Goal: Task Accomplishment & Management: Manage account settings

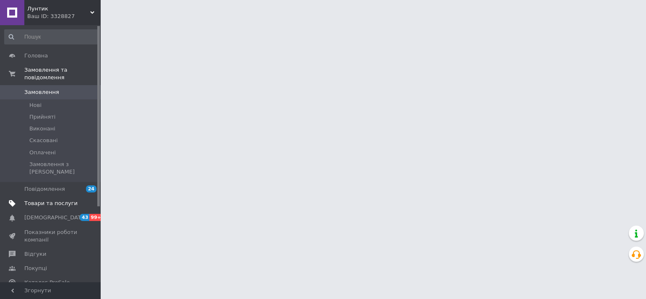
click at [49, 200] on span "Товари та послуги" at bounding box center [50, 204] width 53 height 8
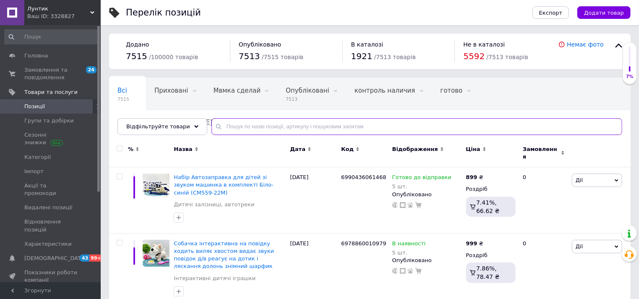
click at [212, 122] on input "text" at bounding box center [416, 126] width 411 height 17
click at [216, 124] on input "text" at bounding box center [416, 126] width 411 height 17
click at [217, 122] on input "text" at bounding box center [416, 126] width 411 height 17
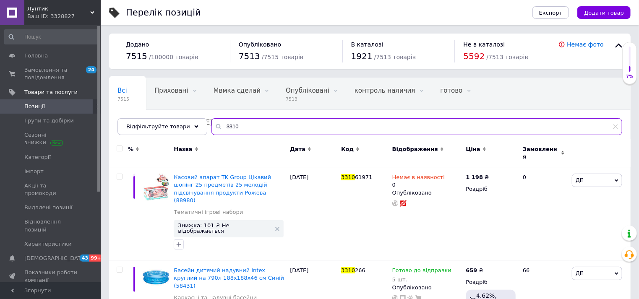
drag, startPoint x: 234, startPoint y: 128, endPoint x: 209, endPoint y: 140, distance: 27.2
click at [209, 140] on div "Всі 7515 Приховані 0 Видалити Редагувати Мвмка сделай 0 Видалити Редагувати Опу…" at bounding box center [369, 251] width 521 height 346
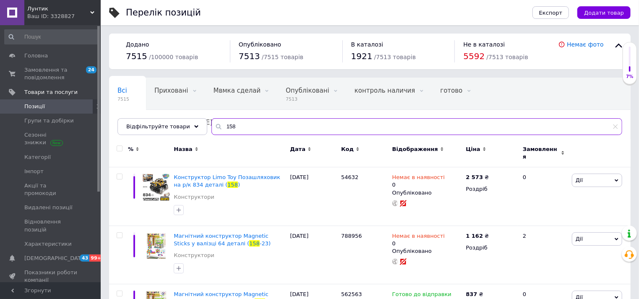
drag, startPoint x: 229, startPoint y: 120, endPoint x: 208, endPoint y: 124, distance: 20.5
click at [211, 124] on div "158" at bounding box center [416, 126] width 411 height 17
paste input "690-A2"
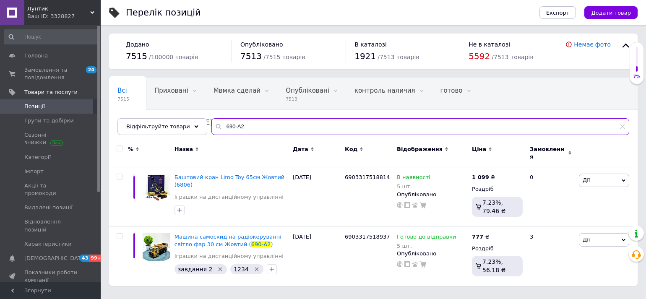
drag, startPoint x: 233, startPoint y: 131, endPoint x: 211, endPoint y: 133, distance: 22.7
click at [211, 133] on input "690-A2" at bounding box center [420, 126] width 418 height 17
paste input "D001"
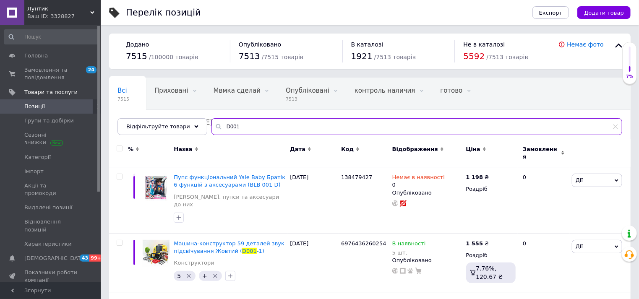
scroll to position [47, 0]
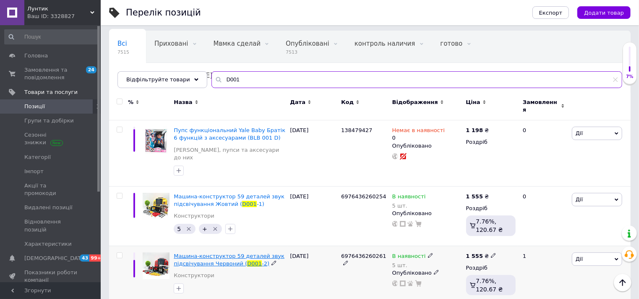
type input "D001"
click at [210, 253] on span "Машина-конструктор 59 деталей звук підсвічування Червоний (" at bounding box center [229, 260] width 111 height 14
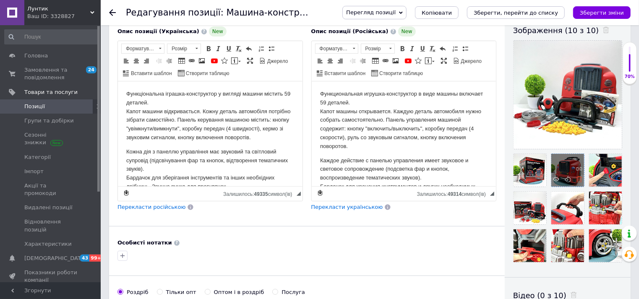
scroll to position [186, 0]
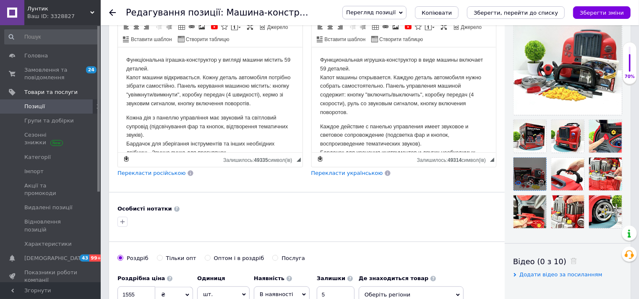
click at [521, 183] on icon at bounding box center [518, 183] width 6 height 6
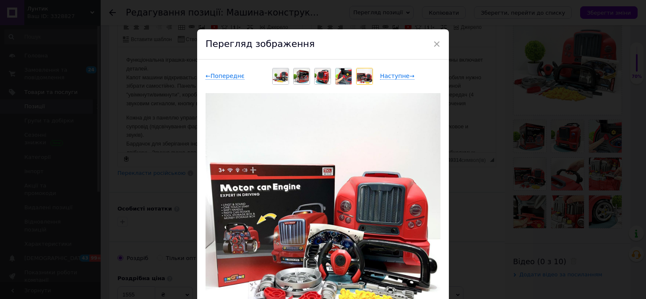
click at [358, 75] on img at bounding box center [365, 76] width 16 height 16
click at [389, 75] on span "Наступне →" at bounding box center [397, 76] width 34 height 7
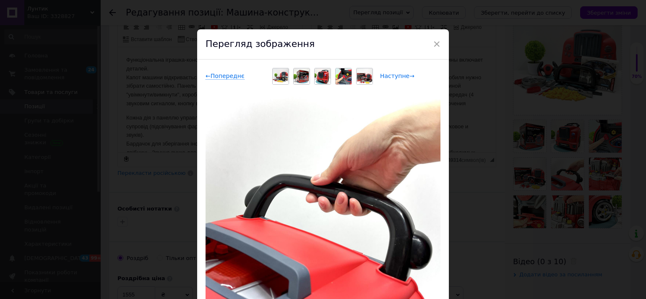
click at [390, 79] on span "Наступне →" at bounding box center [397, 76] width 34 height 7
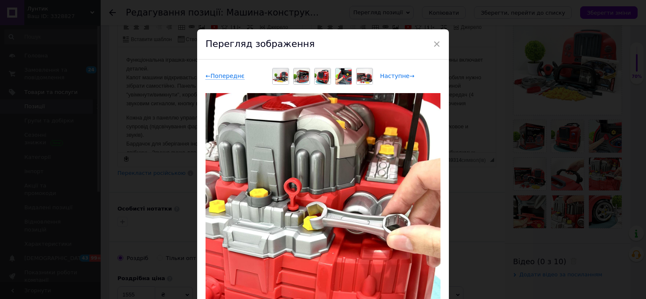
click at [390, 79] on span "Наступне →" at bounding box center [397, 76] width 34 height 7
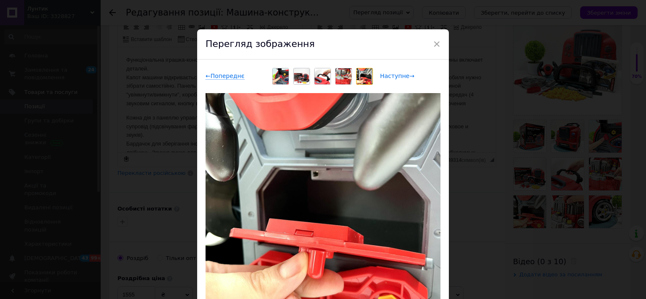
click at [390, 79] on span "Наступне →" at bounding box center [397, 76] width 34 height 7
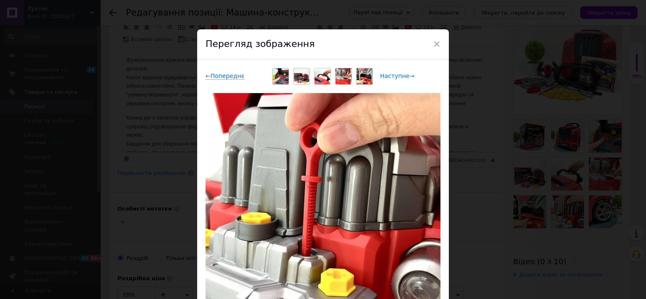
click at [390, 79] on span "Наступне →" at bounding box center [397, 76] width 34 height 7
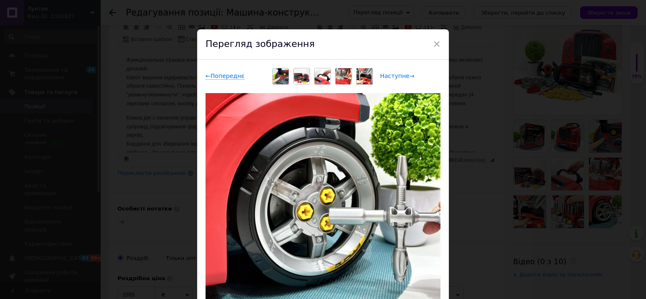
click at [390, 79] on span "Наступне →" at bounding box center [397, 76] width 34 height 7
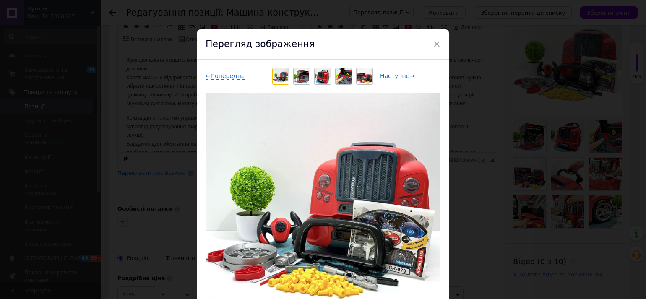
click at [390, 79] on span "Наступне →" at bounding box center [397, 76] width 34 height 7
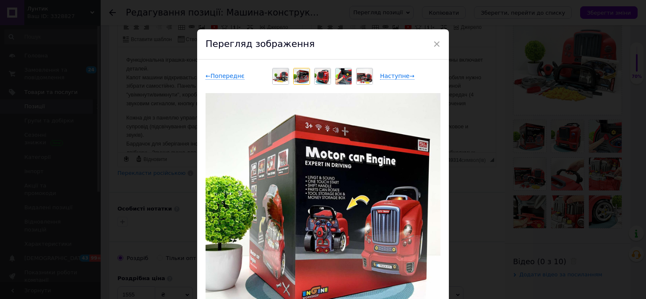
click at [94, 55] on div "× Перегляд зображення ← Попереднє Наступне → Видалити зображення Видалити всі з…" at bounding box center [323, 149] width 646 height 299
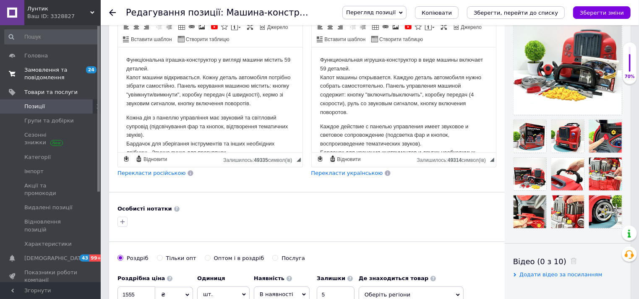
click at [20, 73] on span at bounding box center [12, 73] width 24 height 15
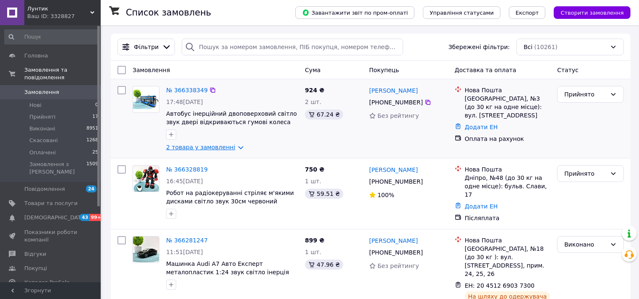
click at [198, 146] on link "2 товара у замовленні" at bounding box center [200, 147] width 69 height 7
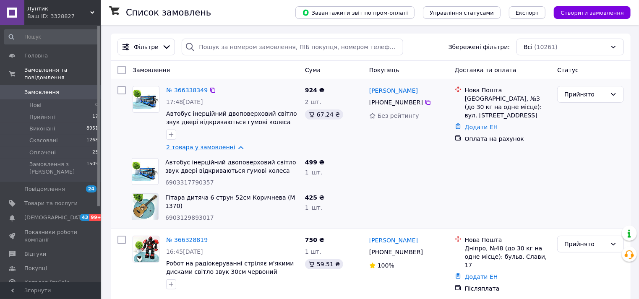
click at [199, 146] on link "2 товара у замовленні" at bounding box center [200, 147] width 69 height 7
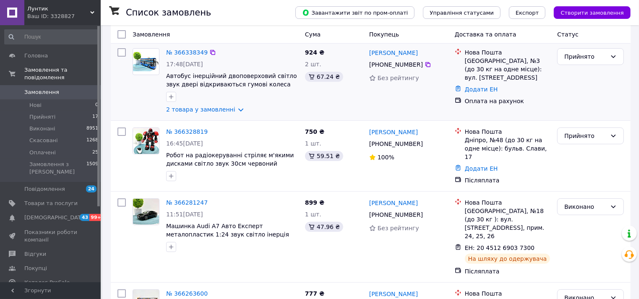
scroll to position [47, 0]
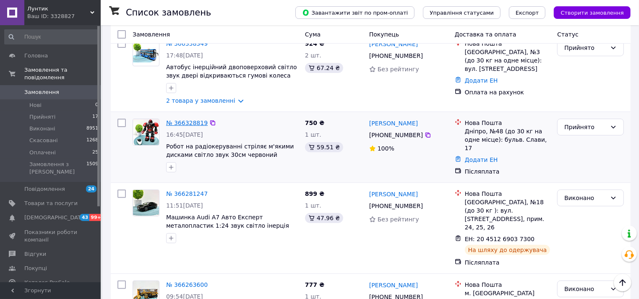
click at [182, 121] on link "№ 366328819" at bounding box center [187, 123] width 42 height 7
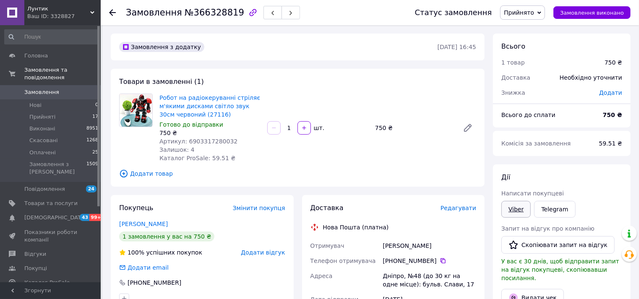
click at [516, 209] on link "Viber" at bounding box center [515, 209] width 29 height 17
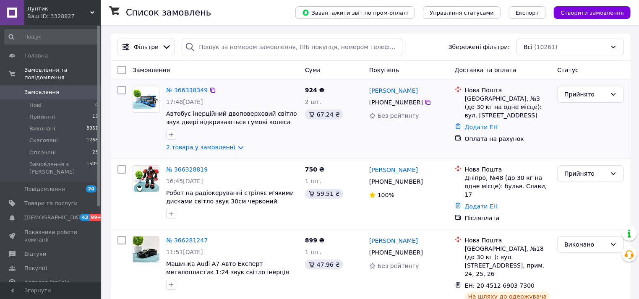
click at [190, 147] on link "2 товара у замовленні" at bounding box center [200, 147] width 69 height 7
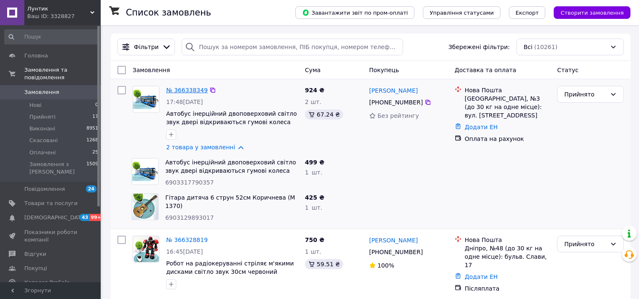
click at [190, 91] on link "№ 366338349" at bounding box center [187, 90] width 42 height 7
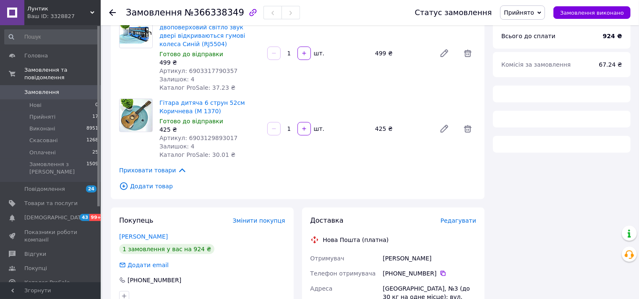
scroll to position [93, 0]
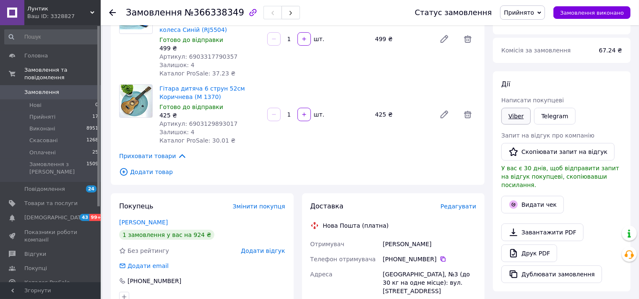
click at [515, 114] on link "Viber" at bounding box center [515, 116] width 29 height 17
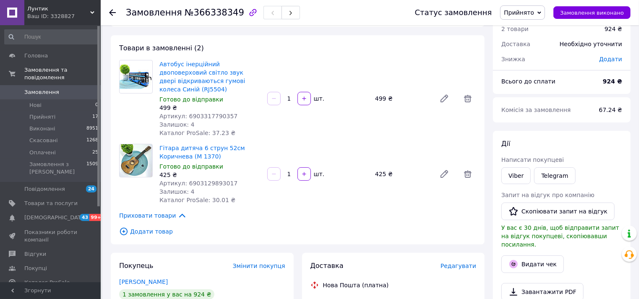
scroll to position [0, 0]
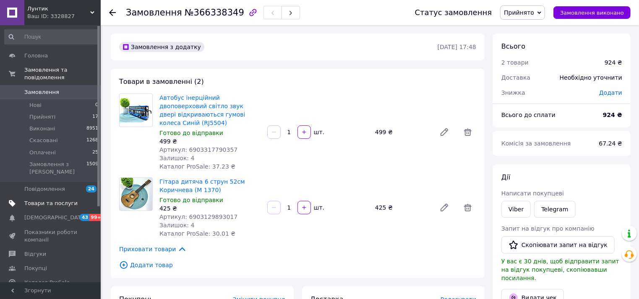
click at [52, 200] on span "Товари та послуги" at bounding box center [50, 204] width 53 height 8
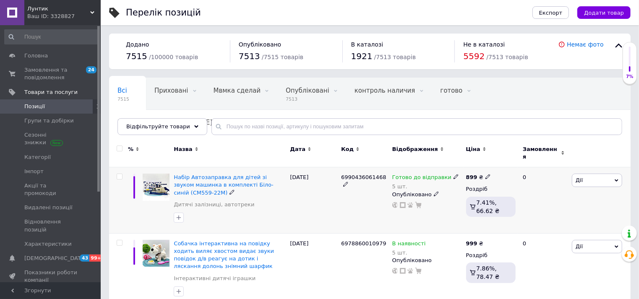
click at [488, 174] on div "899 ₴" at bounding box center [491, 178] width 50 height 8
click at [485, 174] on icon at bounding box center [487, 176] width 5 height 5
drag, startPoint x: 522, startPoint y: 163, endPoint x: 498, endPoint y: 162, distance: 24.3
click at [498, 162] on input "899" at bounding box center [527, 168] width 64 height 17
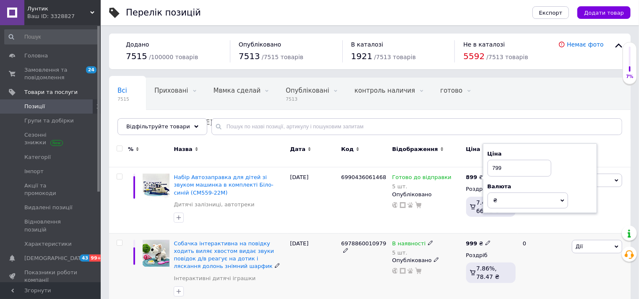
type input "799"
click at [452, 257] on div "Опубліковано" at bounding box center [427, 261] width 70 height 8
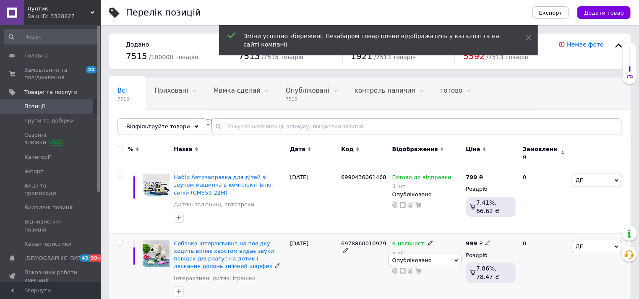
click at [485, 240] on span at bounding box center [487, 243] width 5 height 6
drag, startPoint x: 508, startPoint y: 234, endPoint x: 481, endPoint y: 236, distance: 26.9
click at [481, 240] on span "999 ₴ Ціна 999 Валюта ₴ $ EUR CHF GBP ¥ PLN ₸ MDL HUF KGS CNY TRY KRW lei" at bounding box center [478, 244] width 25 height 8
type input "888"
click at [451, 258] on div "Опубліковано" at bounding box center [427, 261] width 70 height 8
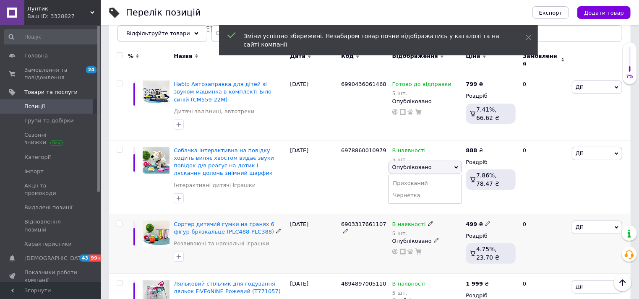
scroll to position [140, 0]
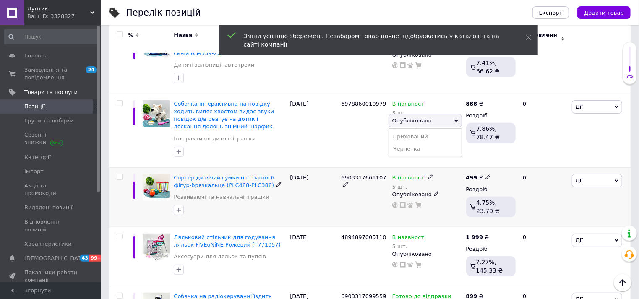
click at [485, 175] on use at bounding box center [487, 177] width 5 height 5
click at [489, 167] on div "499 ₴ Ціна 499 Валюта ₴ $ EUR CHF GBP ¥ PLN ₸ MDL HUF KGS CNY TRY KRW lei Роздр…" at bounding box center [491, 197] width 54 height 60
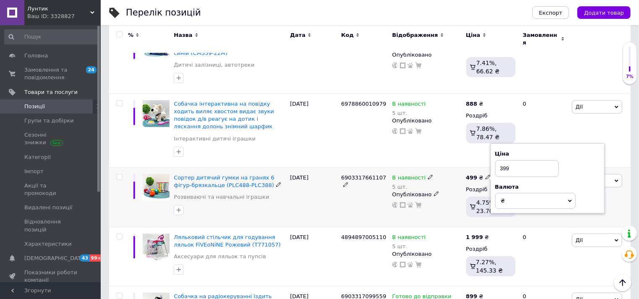
type input "399"
click at [464, 206] on div "499 ₴ Ціна 399 Валюта ₴ $ EUR CHF GBP ¥ PLN ₸ MDL HUF KGS CNY TRY KRW lei Роздр…" at bounding box center [491, 197] width 54 height 60
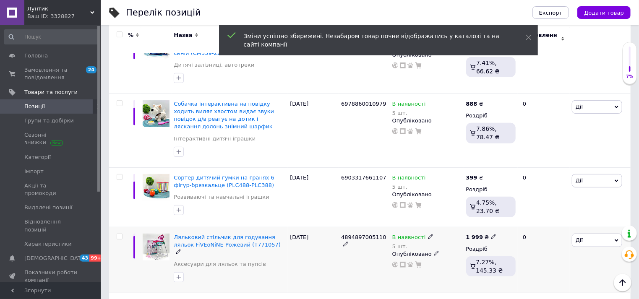
click at [492, 234] on span at bounding box center [493, 236] width 5 height 5
drag, startPoint x: 540, startPoint y: 221, endPoint x: 481, endPoint y: 219, distance: 59.2
click at [481, 227] on div "1 999 ₴ Ціна 1999 Валюта ₴ $ EUR CHF GBP ¥ PLN ₸ MDL HUF KGS CNY TRY KRW lei Ро…" at bounding box center [491, 260] width 54 height 66
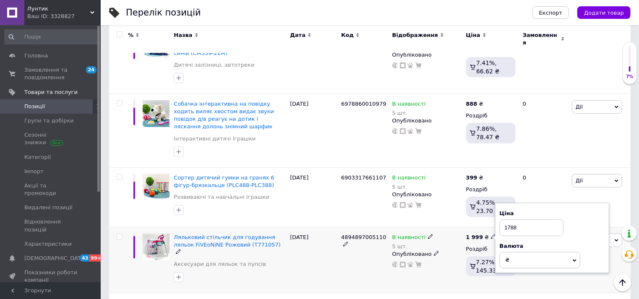
type input "1788"
click at [436, 261] on div at bounding box center [426, 264] width 71 height 7
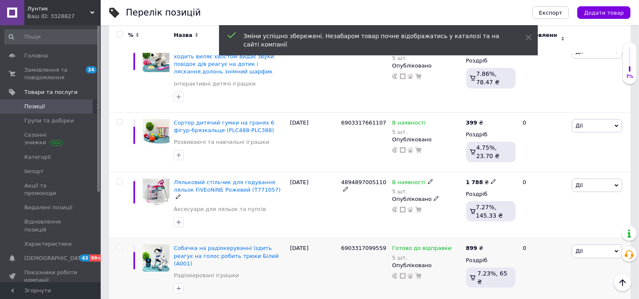
scroll to position [233, 0]
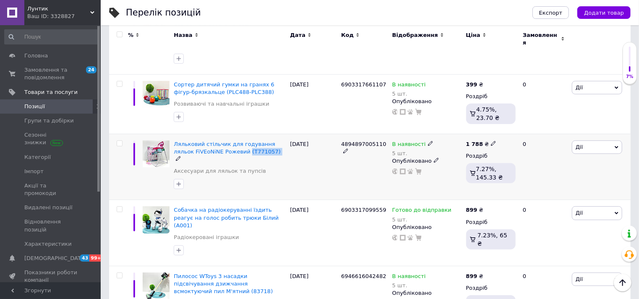
drag, startPoint x: 225, startPoint y: 144, endPoint x: 247, endPoint y: 149, distance: 23.3
copy div "(T771057)"
click at [491, 141] on icon at bounding box center [493, 143] width 5 height 5
drag, startPoint x: 521, startPoint y: 127, endPoint x: 489, endPoint y: 136, distance: 32.8
click at [489, 141] on span "1 788 ₴ Ціна 1788 Валюта ₴ $ EUR CHF GBP ¥ PLN ₸ MDL HUF KGS CNY TRY KRW lei" at bounding box center [481, 145] width 31 height 8
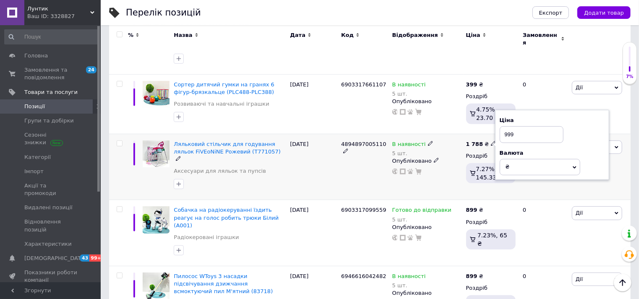
type input "999"
drag, startPoint x: 307, startPoint y: 164, endPoint x: 311, endPoint y: 173, distance: 9.0
click at [307, 164] on div "[DATE]" at bounding box center [313, 167] width 51 height 66
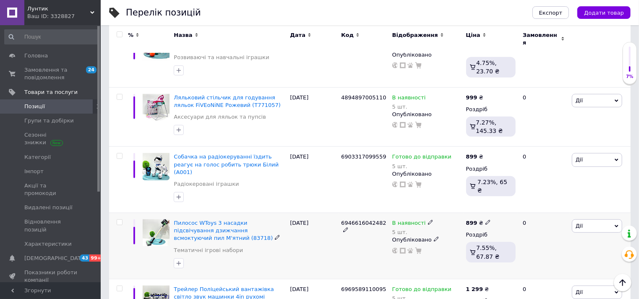
click at [485, 220] on icon at bounding box center [487, 222] width 5 height 5
drag, startPoint x: 506, startPoint y: 200, endPoint x: 493, endPoint y: 202, distance: 13.1
click at [493, 202] on div "Ціна 899 Валюта ₴ $ EUR CHF GBP ¥ PLN ₸ MDL HUF KGS CNY TRY KRW lei" at bounding box center [547, 224] width 114 height 70
type input "777"
click at [451, 245] on div "В наявності 5 шт. Опубліковано" at bounding box center [427, 246] width 74 height 66
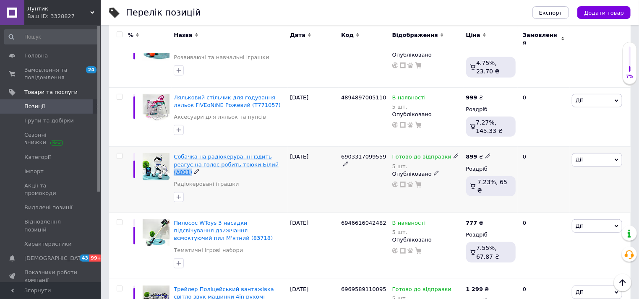
drag, startPoint x: 256, startPoint y: 158, endPoint x: 241, endPoint y: 160, distance: 15.2
copy span "(A001)"
click at [485, 154] on icon at bounding box center [487, 156] width 5 height 5
drag, startPoint x: 535, startPoint y: 144, endPoint x: 429, endPoint y: 177, distance: 111.6
click at [438, 150] on div "Собачка на радіокеруванні їздить реагує на голос робить трюки Білий (A001) Раді…" at bounding box center [369, 180] width 521 height 66
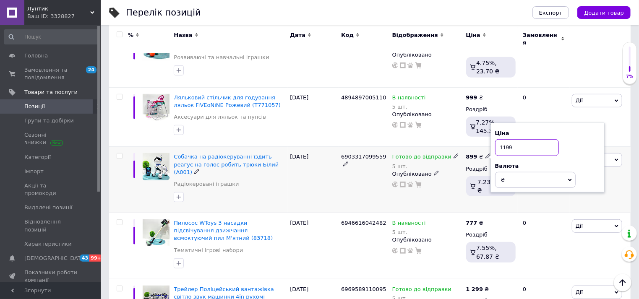
type input "1199"
click at [435, 185] on div "Готово до відправки 5 шт. Опубліковано" at bounding box center [427, 180] width 74 height 66
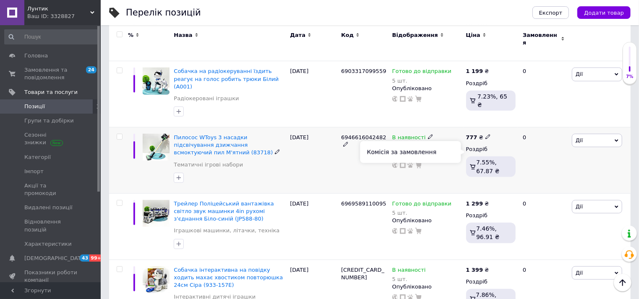
scroll to position [372, 0]
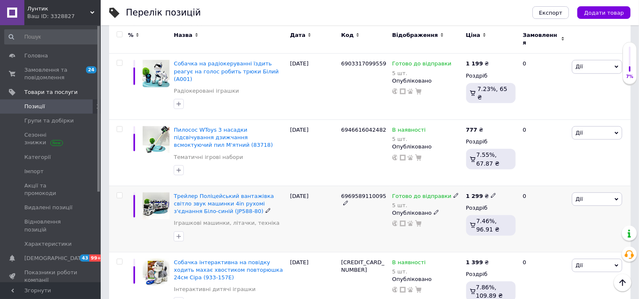
click at [491, 193] on icon at bounding box center [493, 195] width 5 height 5
drag, startPoint x: 513, startPoint y: 173, endPoint x: 506, endPoint y: 175, distance: 7.2
click at [506, 179] on input "1299" at bounding box center [532, 187] width 64 height 17
type input "1099"
click at [433, 214] on div "Готово до відправки 5 шт. Опубліковано" at bounding box center [427, 219] width 74 height 66
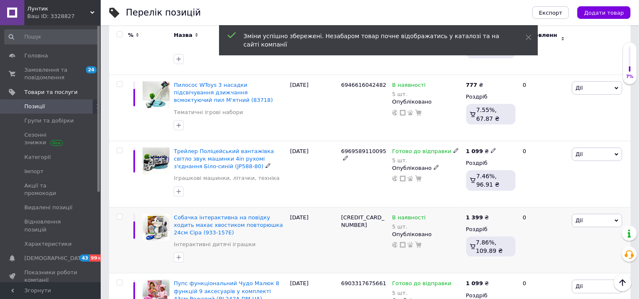
scroll to position [419, 0]
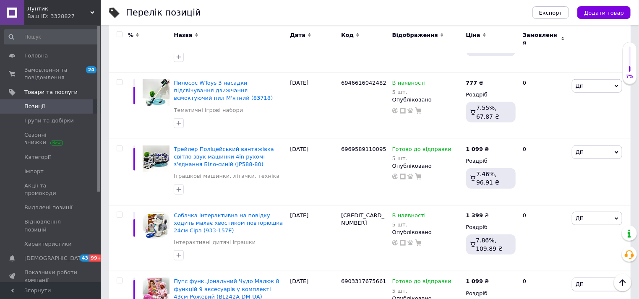
click at [491, 212] on icon at bounding box center [493, 214] width 5 height 5
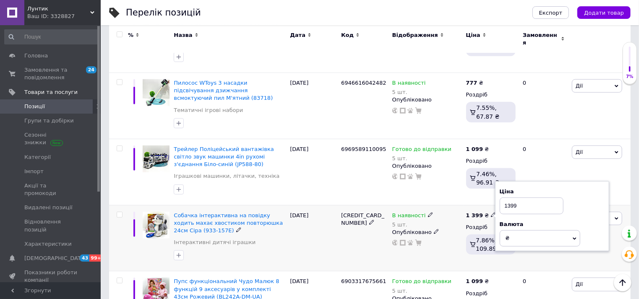
drag, startPoint x: 533, startPoint y: 198, endPoint x: 506, endPoint y: 192, distance: 28.0
click at [506, 198] on input "1399" at bounding box center [532, 206] width 64 height 17
type input "1199"
click at [115, 222] on div at bounding box center [118, 238] width 19 height 66
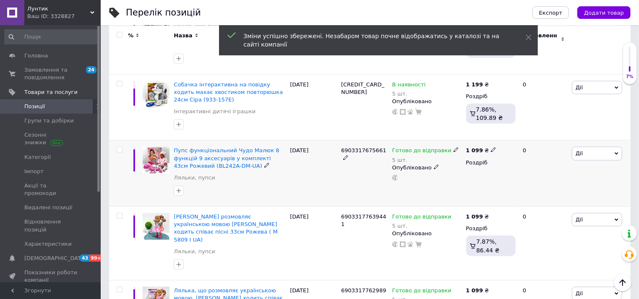
scroll to position [606, 0]
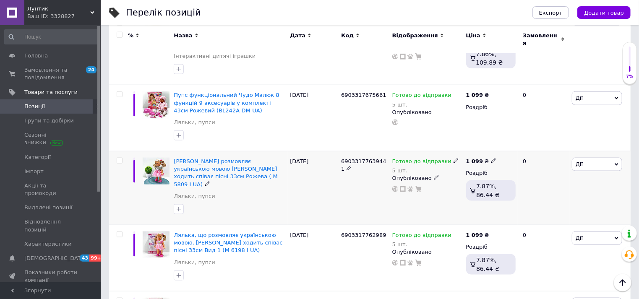
click at [491, 158] on icon at bounding box center [493, 160] width 5 height 5
drag, startPoint x: 522, startPoint y: 139, endPoint x: 498, endPoint y: 145, distance: 25.4
click at [498, 145] on div "Ціна 1099 Валюта ₴ $ EUR CHF GBP ¥ PLN ₸ MDL HUF KGS CNY TRY KRW lei" at bounding box center [552, 163] width 114 height 70
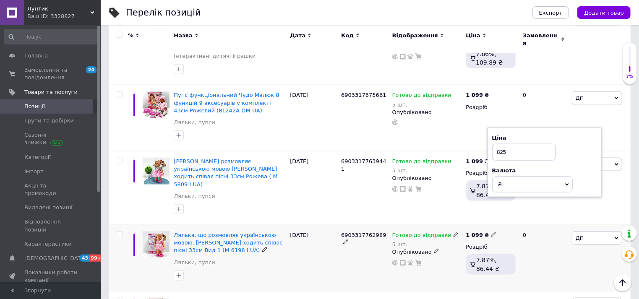
type input "825"
click at [491, 232] on icon at bounding box center [493, 234] width 5 height 5
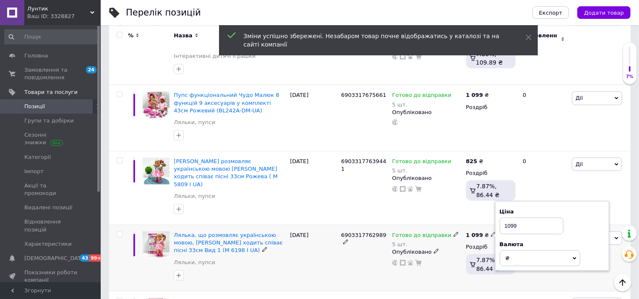
drag, startPoint x: 521, startPoint y: 204, endPoint x: 502, endPoint y: 211, distance: 20.4
click at [502, 211] on div "Ціна 1099 Валюта ₴ $ EUR CHF GBP ¥ PLN ₸ MDL HUF KGS CNY TRY KRW lei" at bounding box center [552, 237] width 105 height 59
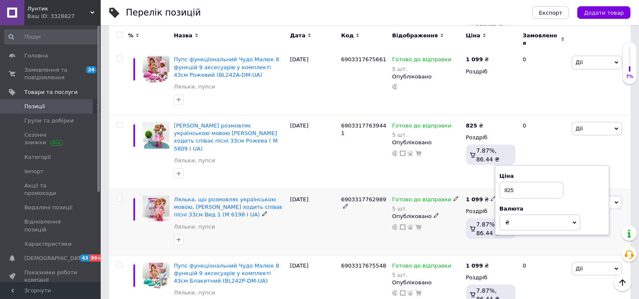
scroll to position [652, 0]
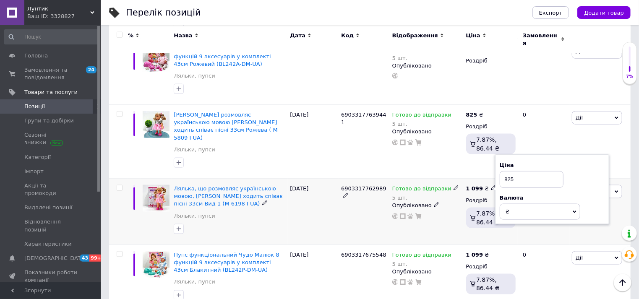
type input "825"
click at [462, 208] on div "Готово до відправки 5 шт. Опубліковано" at bounding box center [427, 212] width 74 height 66
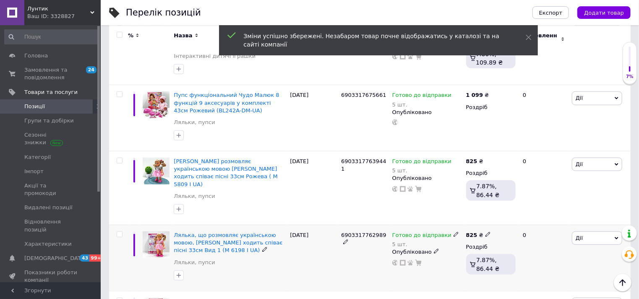
scroll to position [513, 0]
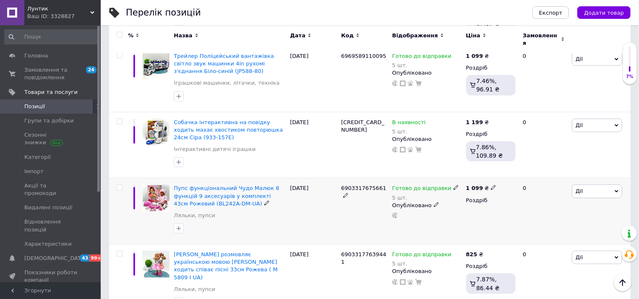
click at [491, 185] on icon at bounding box center [493, 187] width 5 height 5
drag, startPoint x: 527, startPoint y: 166, endPoint x: 491, endPoint y: 173, distance: 36.9
click at [491, 185] on span "1 099 ₴ Ціна 1099 Валюта ₴ $ EUR CHF GBP ¥ PLN ₸ MDL HUF KGS CNY TRY KRW lei" at bounding box center [481, 189] width 31 height 8
type input "999"
click at [462, 213] on div at bounding box center [426, 216] width 71 height 6
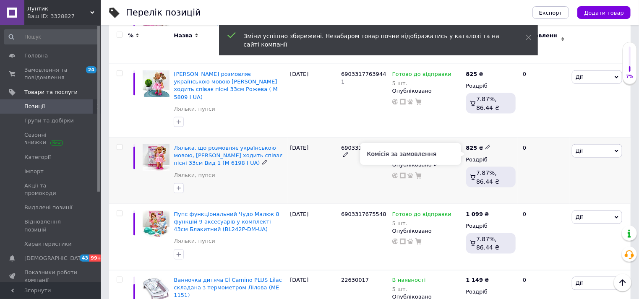
scroll to position [699, 0]
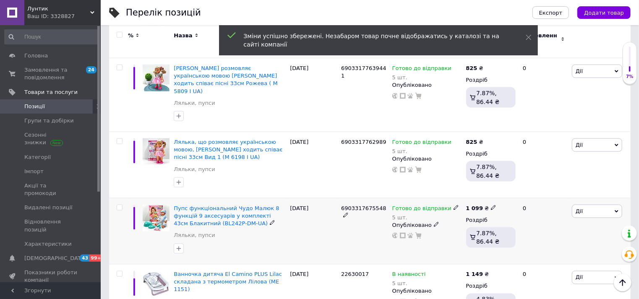
click at [491, 205] on icon at bounding box center [493, 207] width 5 height 5
drag, startPoint x: 500, startPoint y: 177, endPoint x: 480, endPoint y: 182, distance: 20.2
click at [480, 205] on span "1 099 ₴ Ціна 1099 Валюта ₴ $ EUR CHF GBP ¥ PLN ₸ MDL HUF KGS CNY TRY KRW lei" at bounding box center [481, 209] width 31 height 8
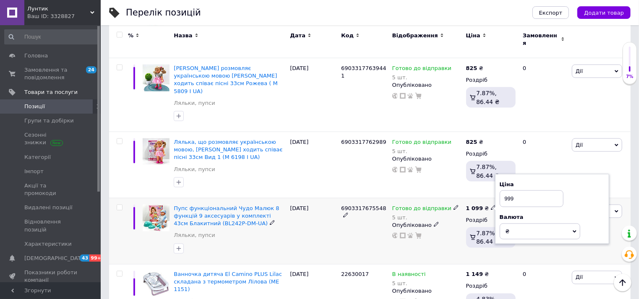
type input "999"
click at [458, 222] on div "Готово до відправки 5 шт. Опубліковано" at bounding box center [427, 231] width 74 height 66
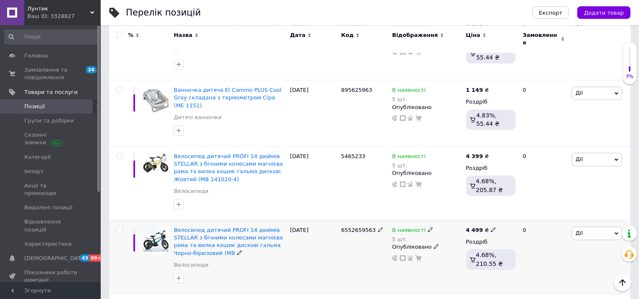
scroll to position [932, 0]
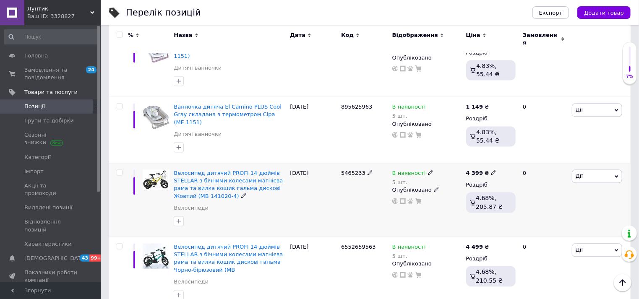
click at [491, 170] on icon at bounding box center [493, 172] width 5 height 5
drag, startPoint x: 517, startPoint y: 130, endPoint x: 506, endPoint y: 132, distance: 11.0
click at [506, 156] on input "4399" at bounding box center [532, 164] width 64 height 17
drag, startPoint x: 507, startPoint y: 129, endPoint x: 510, endPoint y: 132, distance: 4.5
click at [510, 156] on input "4299" at bounding box center [532, 164] width 64 height 17
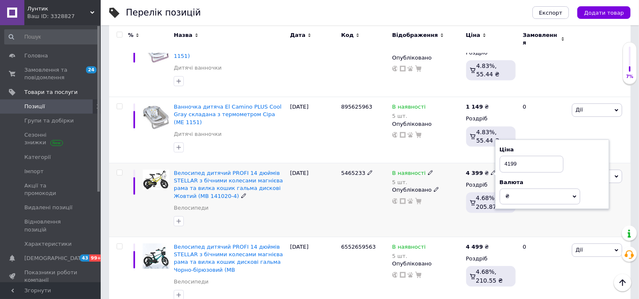
type input "4199"
click at [442, 179] on div "В наявності 5 шт. Опубліковано" at bounding box center [427, 201] width 74 height 74
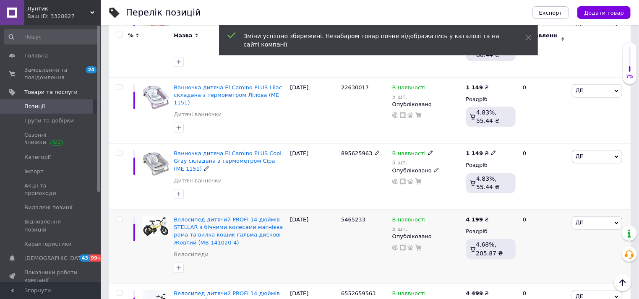
scroll to position [839, 0]
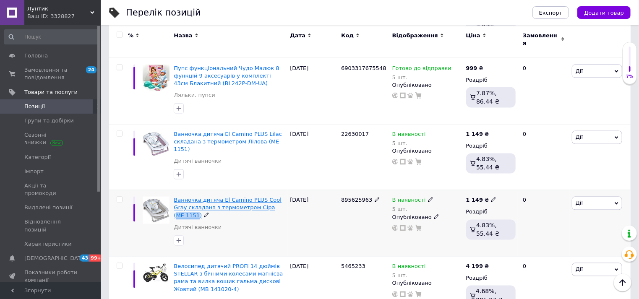
drag, startPoint x: 252, startPoint y: 177, endPoint x: 272, endPoint y: 178, distance: 20.2
copy span "ME 1151"
click at [492, 197] on span at bounding box center [493, 199] width 5 height 5
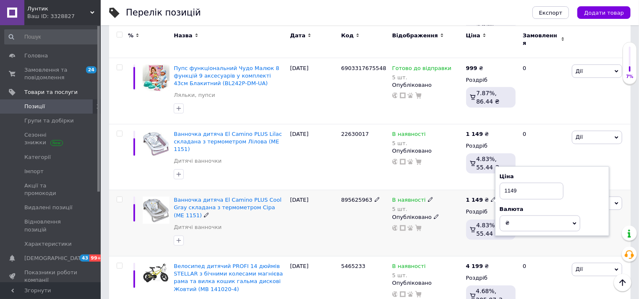
drag, startPoint x: 531, startPoint y: 163, endPoint x: 498, endPoint y: 159, distance: 33.8
click at [498, 167] on div "Ціна 1149 Валюта ₴ $ EUR CHF GBP ¥ PLN ₸ MDL HUF KGS CNY TRY KRW lei" at bounding box center [552, 202] width 114 height 70
type input "1049"
click at [447, 197] on div "В наявності 5 шт. Опубліковано" at bounding box center [427, 214] width 70 height 35
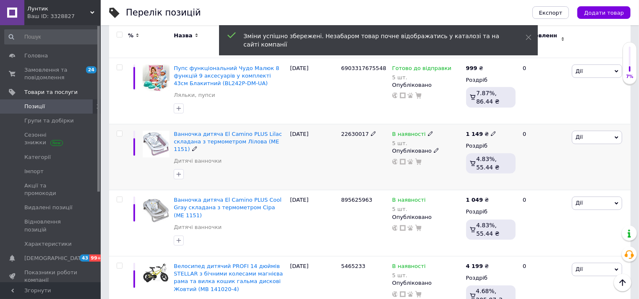
click at [491, 131] on icon at bounding box center [493, 133] width 5 height 5
drag, startPoint x: 520, startPoint y: 101, endPoint x: 493, endPoint y: 107, distance: 27.1
click at [493, 131] on div "1 149 ₴ Ціна 1149 Валюта ₴ $ EUR CHF GBP ¥ PLN ₸ MDL HUF KGS CNY TRY KRW lei" at bounding box center [491, 135] width 50 height 8
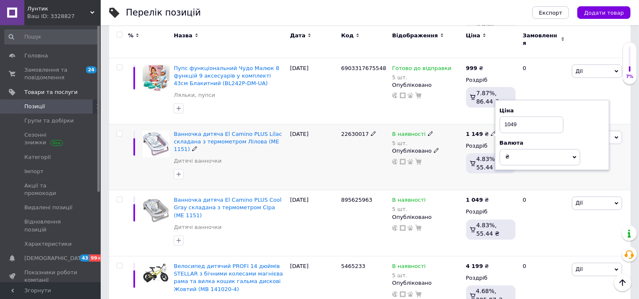
type input "1049"
click at [449, 156] on div "В наявності 5 шт. Опубліковано" at bounding box center [427, 157] width 74 height 66
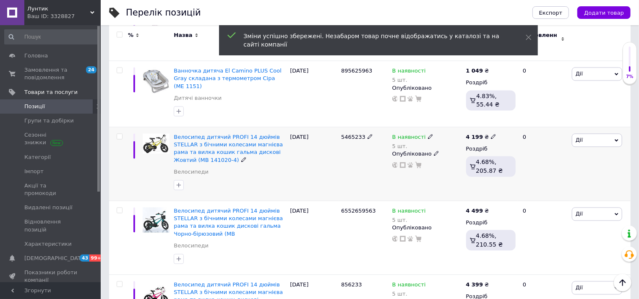
scroll to position [979, 0]
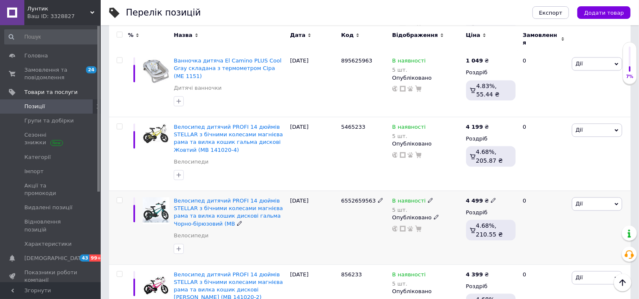
click at [491, 197] on span at bounding box center [493, 200] width 5 height 6
drag, startPoint x: 522, startPoint y: 156, endPoint x: 495, endPoint y: 154, distance: 26.5
click at [495, 167] on div "Ціна 4499 Валюта ₴ $ EUR CHF GBP ¥ PLN ₸ MDL HUF KGS CNY TRY KRW lei" at bounding box center [552, 202] width 114 height 70
type input "4255"
click at [447, 210] on div "В наявності 5 шт. Опубліковано" at bounding box center [427, 227] width 74 height 74
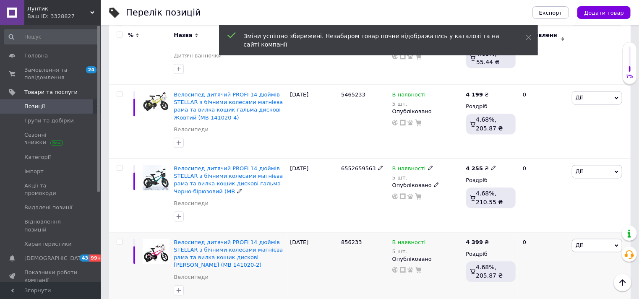
scroll to position [1025, 0]
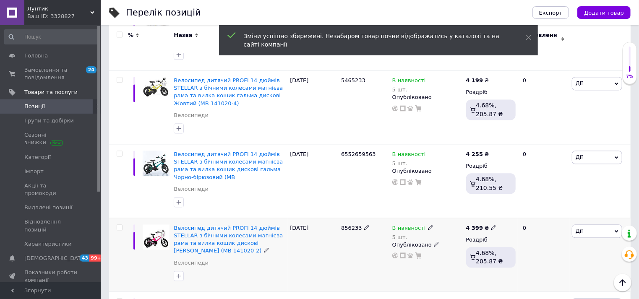
click at [492, 224] on span at bounding box center [493, 226] width 5 height 5
drag, startPoint x: 521, startPoint y: 176, endPoint x: 486, endPoint y: 182, distance: 35.8
click at [486, 218] on div "4 399 ₴ Ціна 4399 Валюта ₴ $ EUR CHF GBP ¥ PLN ₸ MDL HUF KGS CNY TRY KRW lei Ро…" at bounding box center [491, 255] width 54 height 74
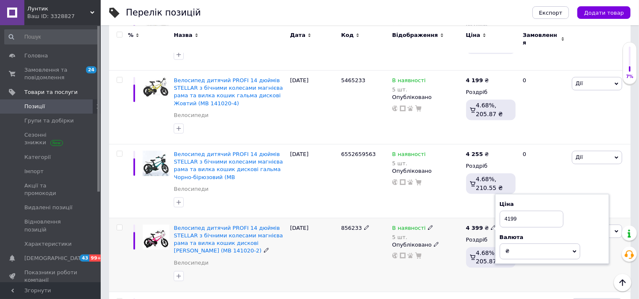
type input "4199"
click at [449, 221] on div "В наявності 5 шт. Опубліковано" at bounding box center [427, 255] width 74 height 74
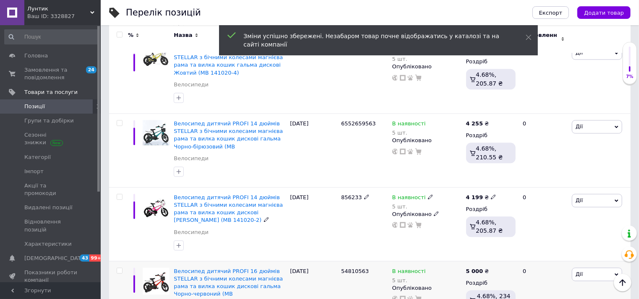
scroll to position [1072, 0]
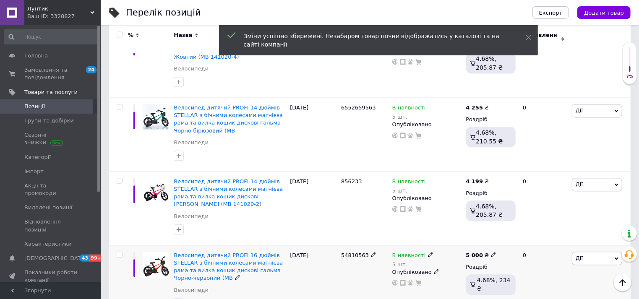
click at [491, 252] on icon at bounding box center [493, 254] width 5 height 5
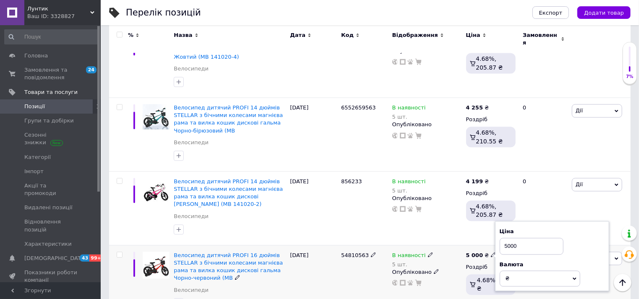
drag, startPoint x: 518, startPoint y: 203, endPoint x: 490, endPoint y: 208, distance: 29.0
click at [490, 245] on div "5 000 ₴ Ціна 5000 Валюта ₴ $ EUR CHF GBP ¥ PLN ₸ MDL HUF KGS CNY TRY KRW lei Ро…" at bounding box center [491, 282] width 54 height 74
type input "4500"
click at [461, 250] on div "В наявності 5 шт. Опубліковано" at bounding box center [427, 282] width 74 height 74
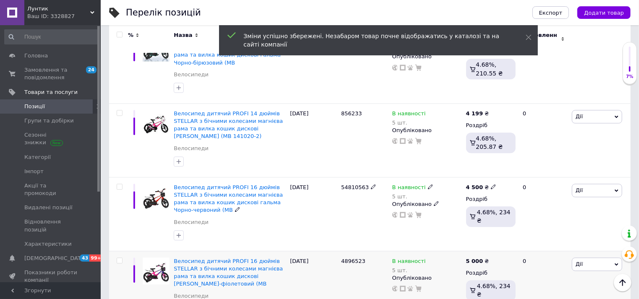
scroll to position [1165, 0]
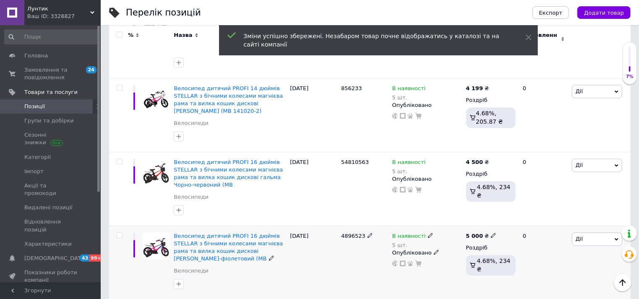
click at [491, 233] on icon at bounding box center [493, 235] width 5 height 5
drag, startPoint x: 490, startPoint y: 190, endPoint x: 478, endPoint y: 190, distance: 12.2
click at [478, 226] on div "5 000 ₴ Ціна 5000 Валюта ₴ $ EUR CHF GBP ¥ PLN ₸ MDL HUF KGS CNY TRY KRW lei Ро…" at bounding box center [491, 263] width 54 height 74
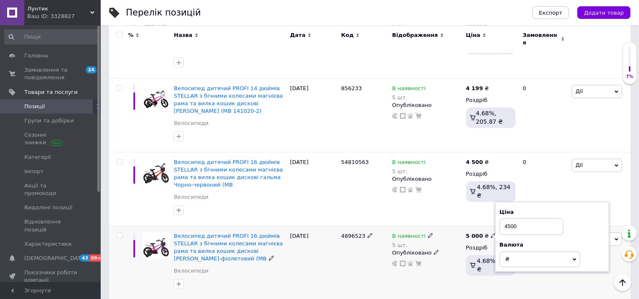
type input "4500"
click at [461, 260] on div at bounding box center [426, 263] width 71 height 7
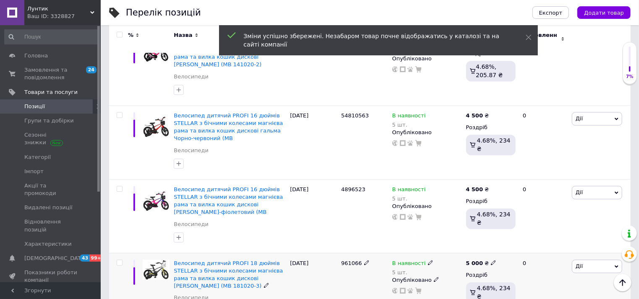
click at [491, 260] on use at bounding box center [493, 262] width 5 height 5
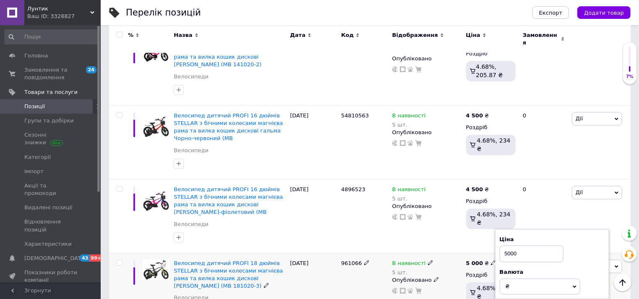
click at [498, 229] on div "Ціна 5000 Валюта ₴ $ EUR CHF GBP ¥ PLN ₸ MDL HUF KGS CNY TRY KRW lei" at bounding box center [552, 264] width 114 height 70
type input "4650"
click at [461, 287] on div at bounding box center [426, 290] width 71 height 7
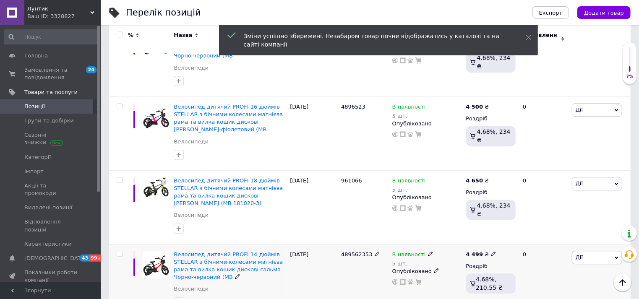
scroll to position [1305, 0]
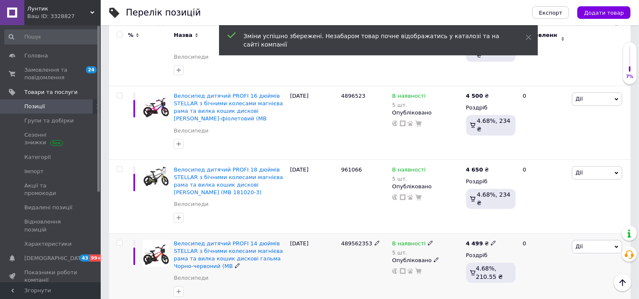
click at [492, 240] on span at bounding box center [493, 242] width 5 height 5
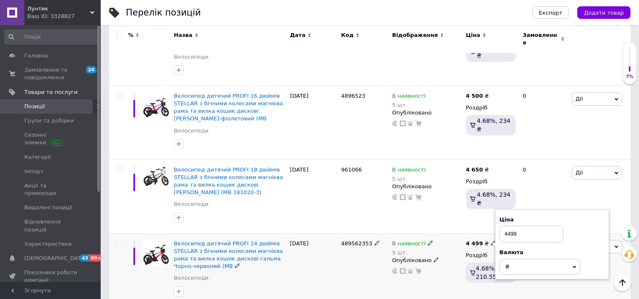
drag, startPoint x: 519, startPoint y: 199, endPoint x: 506, endPoint y: 204, distance: 13.7
click at [506, 216] on div "Ціна 4499 Валюта ₴ $ EUR CHF GBP ¥ PLN ₸ MDL HUF KGS CNY TRY KRW lei" at bounding box center [552, 245] width 105 height 59
type input "4200"
click at [456, 243] on div "Комісія за замовлення" at bounding box center [410, 234] width 101 height 22
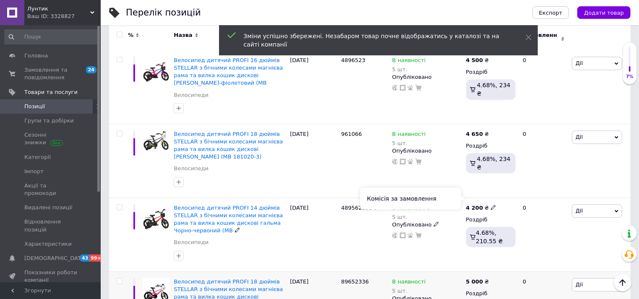
scroll to position [1352, 0]
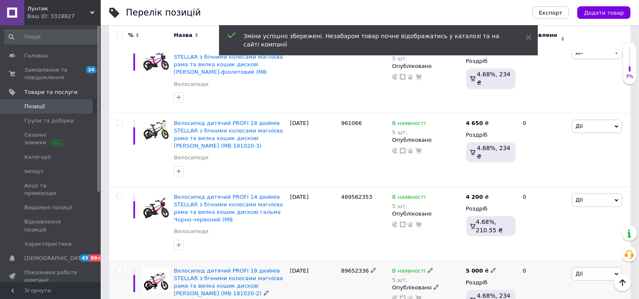
click at [491, 267] on span at bounding box center [493, 270] width 5 height 6
drag, startPoint x: 526, startPoint y: 221, endPoint x: 480, endPoint y: 230, distance: 46.2
click at [480, 267] on span "5 000 ₴ Ціна 5000 Валюта ₴ $ EUR CHF GBP ¥ PLN ₸ MDL HUF KGS CNY TRY KRW lei" at bounding box center [481, 271] width 31 height 8
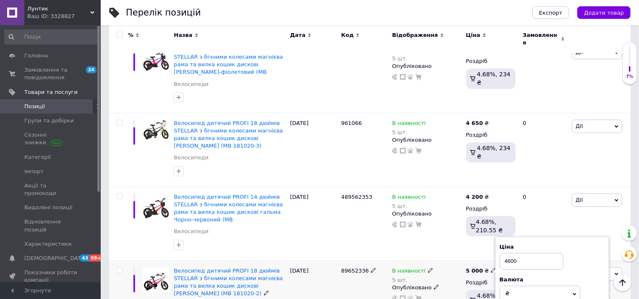
type input "4600"
click at [456, 265] on div "В наявності 5 шт. Опубліковано" at bounding box center [427, 297] width 74 height 74
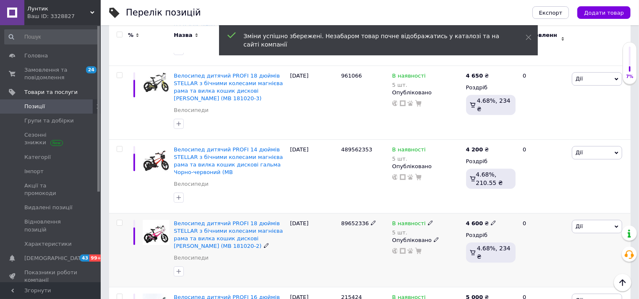
scroll to position [1445, 0]
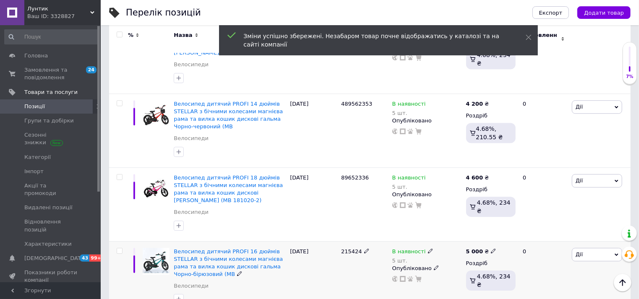
click at [491, 248] on icon at bounding box center [493, 250] width 5 height 5
drag, startPoint x: 524, startPoint y: 204, endPoint x: 498, endPoint y: 214, distance: 28.0
click at [498, 217] on div "Ціна 5000 Валюта ₴ $ EUR CHF GBP ¥ PLN ₸ MDL HUF KGS CNY TRY KRW lei" at bounding box center [552, 252] width 114 height 70
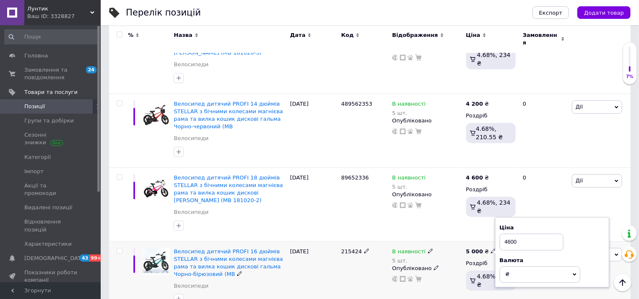
type input "4600"
click at [466, 251] on div "5 000 ₴ Ціна 4600 Валюта ₴ $ EUR CHF GBP ¥ PLN ₸ MDL HUF KGS CNY TRY KRW lei Ро…" at bounding box center [491, 278] width 54 height 74
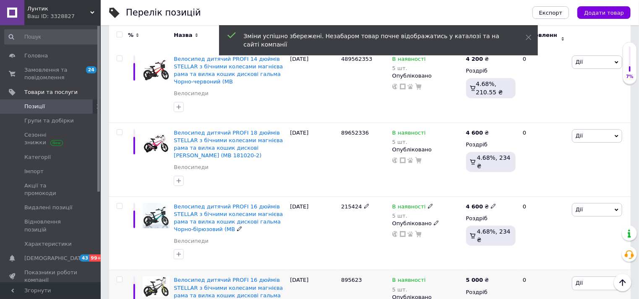
scroll to position [1491, 0]
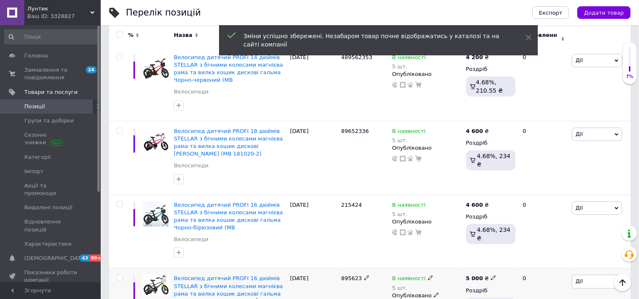
click at [491, 275] on icon at bounding box center [493, 277] width 5 height 5
drag, startPoint x: 517, startPoint y: 227, endPoint x: 488, endPoint y: 234, distance: 29.3
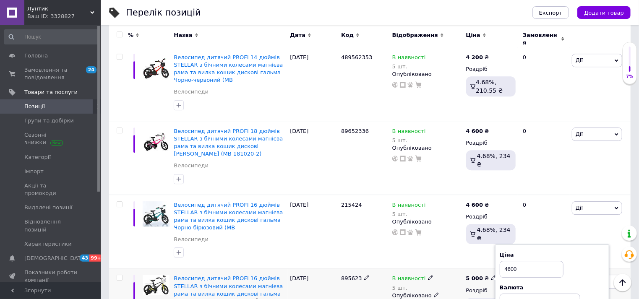
type input "4600"
drag, startPoint x: 454, startPoint y: 260, endPoint x: 458, endPoint y: 247, distance: 13.3
click at [454, 292] on div "Опубліковано" at bounding box center [427, 296] width 70 height 8
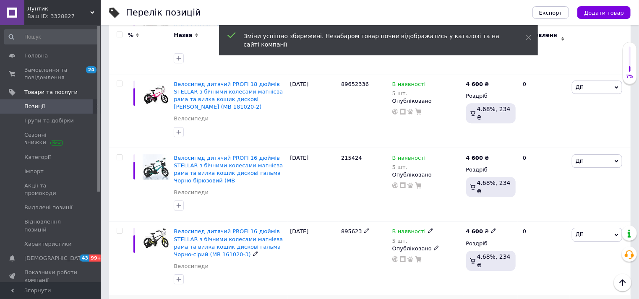
scroll to position [1584, 0]
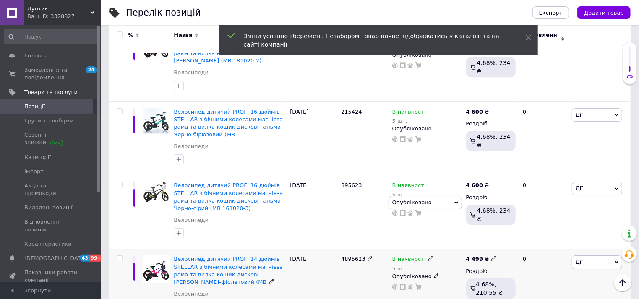
click at [491, 256] on icon at bounding box center [493, 258] width 5 height 5
click at [481, 249] on div "4 499 ₴ Ціна 4499 Валюта ₴ $ EUR CHF GBP ¥ PLN ₸ MDL HUF KGS CNY TRY KRW lei Ро…" at bounding box center [491, 286] width 54 height 74
click at [487, 255] on div "4 499 ₴" at bounding box center [481, 259] width 31 height 8
drag, startPoint x: 526, startPoint y: 218, endPoint x: 502, endPoint y: 216, distance: 23.5
click at [502, 242] on input "4499" at bounding box center [532, 250] width 64 height 17
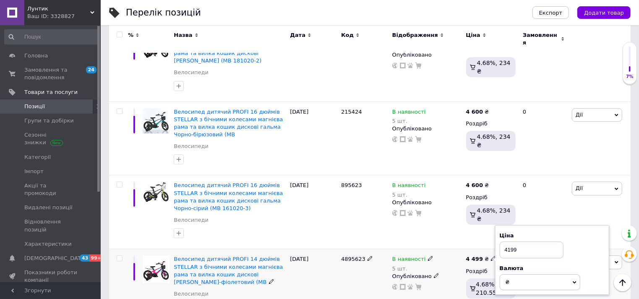
type input "4199"
click at [442, 258] on div "В наявності 5 шт. Опубліковано" at bounding box center [427, 286] width 74 height 74
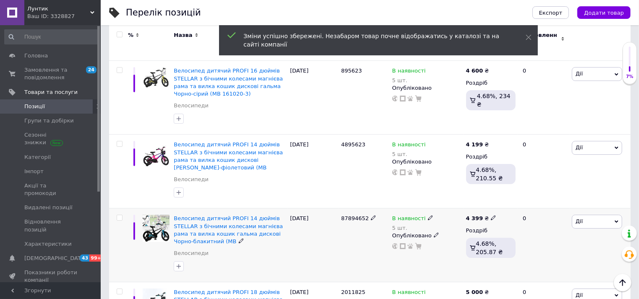
scroll to position [1724, 0]
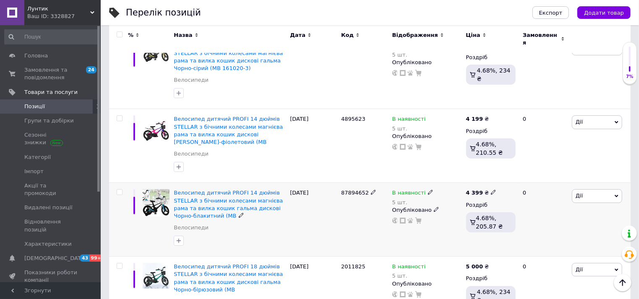
click at [491, 190] on icon at bounding box center [493, 192] width 5 height 5
drag, startPoint x: 527, startPoint y: 139, endPoint x: 492, endPoint y: 152, distance: 37.0
click at [495, 159] on div "Ціна 4399 Валюта ₴ $ EUR CHF GBP ¥ PLN ₸ MDL HUF KGS CNY TRY KRW lei" at bounding box center [552, 194] width 114 height 70
type input "4199"
click at [431, 194] on div "В наявності 5 шт. Опубліковано" at bounding box center [427, 220] width 74 height 74
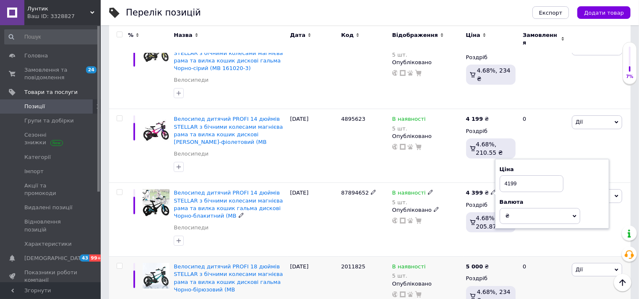
scroll to position [1771, 0]
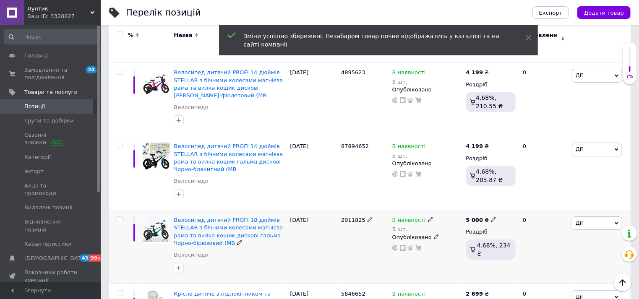
click at [492, 216] on span at bounding box center [493, 218] width 5 height 5
drag, startPoint x: 524, startPoint y: 169, endPoint x: 484, endPoint y: 173, distance: 40.5
click at [484, 210] on div "5 000 ₴ Ціна 5000 Валюта ₴ $ EUR CHF GBP ¥ PLN ₸ MDL HUF KGS CNY TRY KRW lei Ро…" at bounding box center [491, 247] width 54 height 74
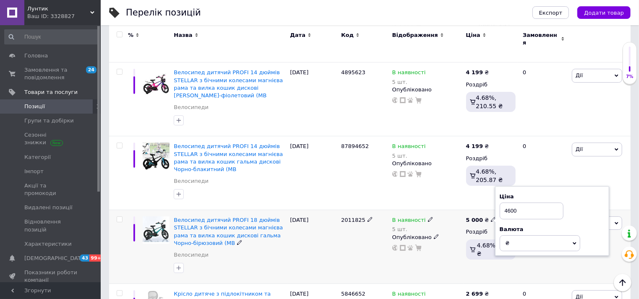
type input "4600"
click at [451, 242] on div "В наявності 5 шт. Опубліковано" at bounding box center [427, 247] width 74 height 74
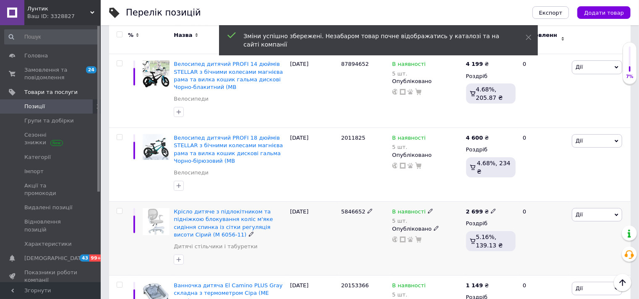
scroll to position [1864, 0]
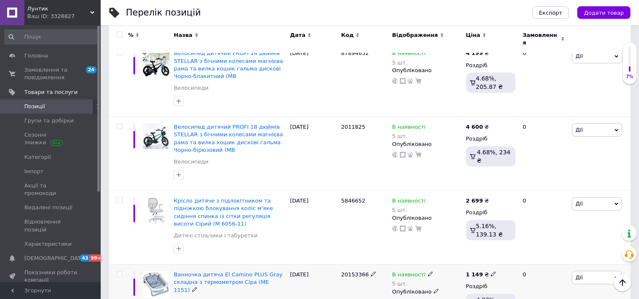
click at [491, 271] on icon at bounding box center [493, 273] width 5 height 5
drag, startPoint x: 514, startPoint y: 221, endPoint x: 508, endPoint y: 224, distance: 6.6
click at [508, 257] on input "1149" at bounding box center [532, 265] width 64 height 17
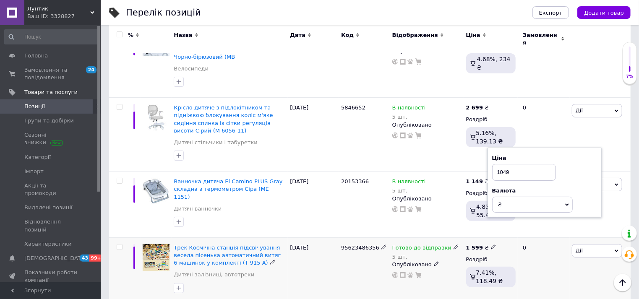
scroll to position [1957, 0]
type input "1049"
drag, startPoint x: 542, startPoint y: 210, endPoint x: 515, endPoint y: 203, distance: 27.9
click at [542, 237] on div "0" at bounding box center [544, 270] width 52 height 66
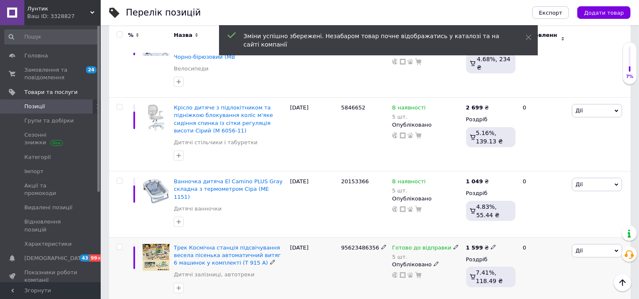
click at [491, 245] on icon at bounding box center [493, 247] width 5 height 5
drag, startPoint x: 531, startPoint y: 181, endPoint x: 500, endPoint y: 190, distance: 32.7
click at [500, 230] on input "1599" at bounding box center [532, 238] width 64 height 17
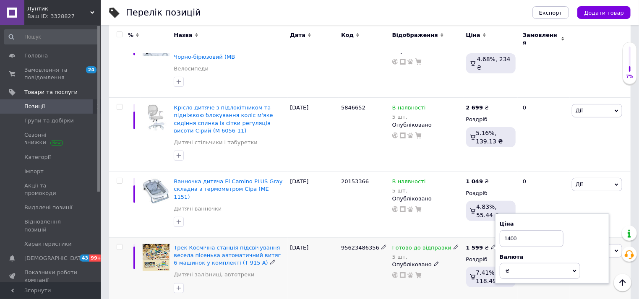
type input "1400"
click at [490, 239] on div "1 599 ₴ Ціна 1400 Валюта ₴ $ EUR CHF GBP ¥ PLN ₸ MDL HUF KGS CNY TRY KRW lei Ро…" at bounding box center [491, 270] width 54 height 66
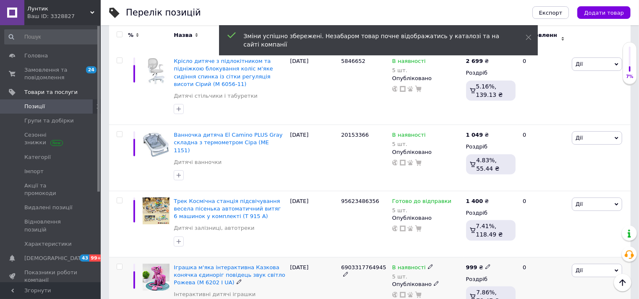
scroll to position [2050, 0]
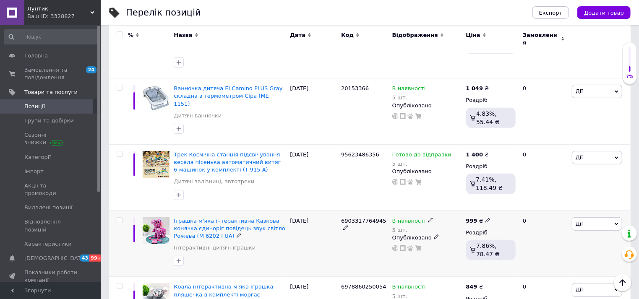
click at [485, 218] on icon at bounding box center [487, 220] width 5 height 5
drag, startPoint x: 529, startPoint y: 151, endPoint x: 493, endPoint y: 158, distance: 35.9
click at [493, 187] on div "Ціна 999 Валюта ₴ $ EUR CHF GBP ¥ PLN ₸ MDL HUF KGS CNY TRY KRW lei" at bounding box center [547, 222] width 114 height 70
type input "888"
click at [435, 211] on div "В наявності 5 шт. Опубліковано" at bounding box center [427, 244] width 74 height 66
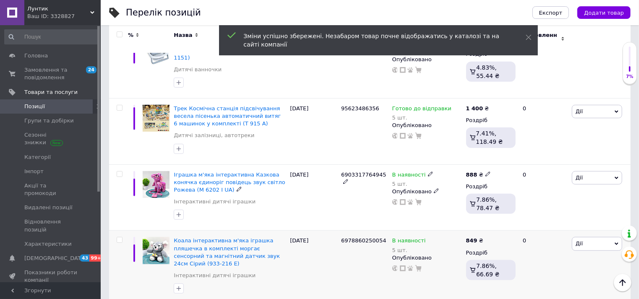
scroll to position [2097, 0]
click at [485, 237] on icon at bounding box center [487, 239] width 5 height 5
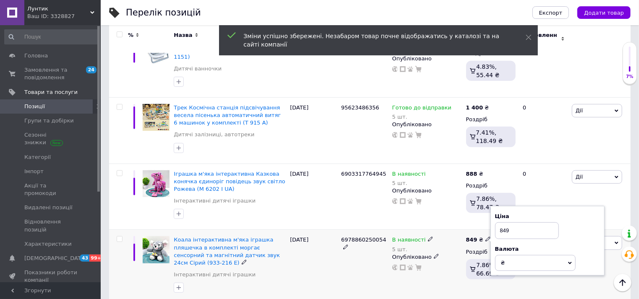
drag, startPoint x: 521, startPoint y: 176, endPoint x: 494, endPoint y: 180, distance: 27.2
click at [495, 222] on input "849" at bounding box center [527, 230] width 64 height 17
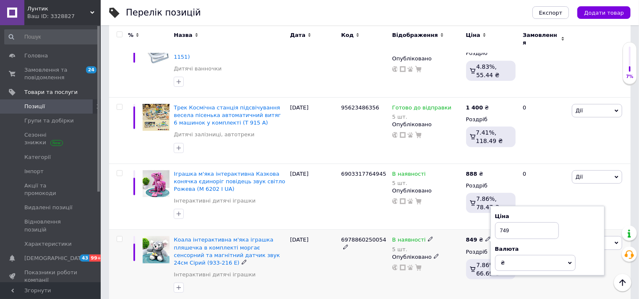
type input "749"
click at [450, 232] on div "В наявності 5 шт. Опубліковано" at bounding box center [427, 267] width 74 height 74
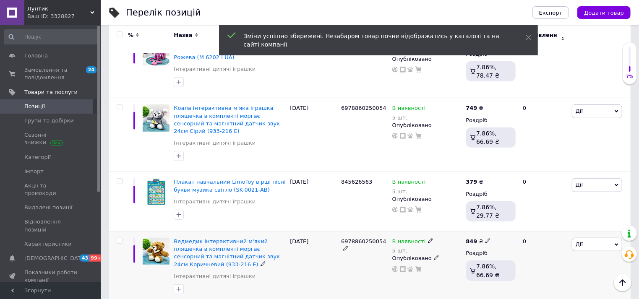
scroll to position [2237, 0]
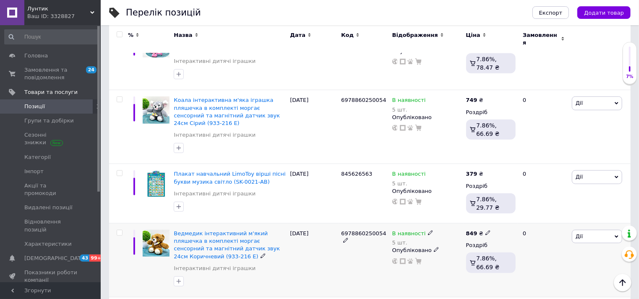
click at [485, 230] on icon at bounding box center [487, 232] width 5 height 5
drag, startPoint x: 514, startPoint y: 163, endPoint x: 494, endPoint y: 173, distance: 22.5
click at [495, 206] on div "Ціна 849 Валюта ₴ $ EUR CHF GBP ¥ PLN ₸ MDL HUF KGS CNY TRY KRW lei" at bounding box center [547, 235] width 105 height 59
type input "749"
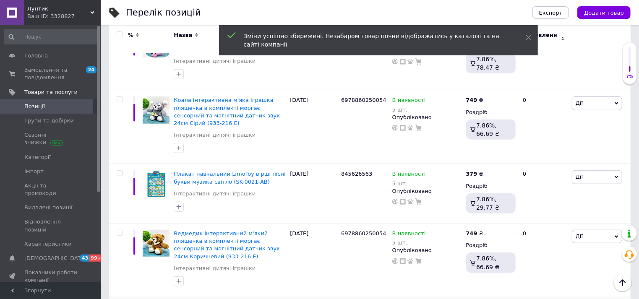
drag, startPoint x: 515, startPoint y: 224, endPoint x: 493, endPoint y: 229, distance: 22.5
type input "888"
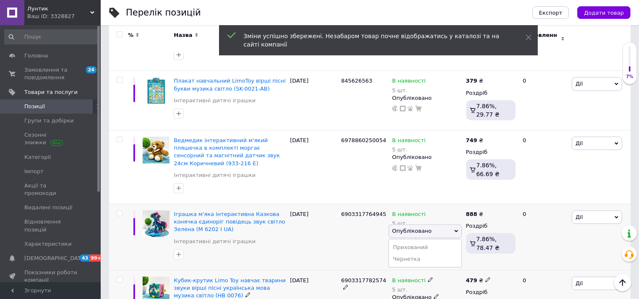
scroll to position [2377, 0]
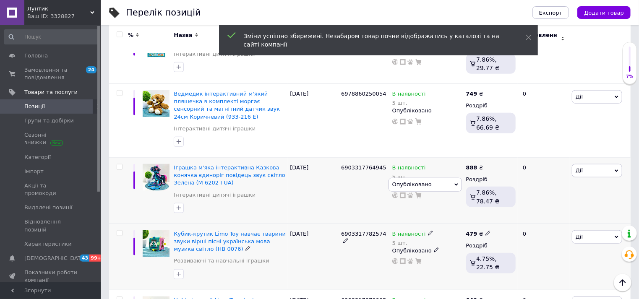
click at [485, 231] on icon at bounding box center [487, 233] width 5 height 5
drag, startPoint x: 518, startPoint y: 154, endPoint x: 492, endPoint y: 164, distance: 27.8
click at [492, 200] on div "Ціна 479 Валюта ₴ $ EUR CHF GBP ¥ PLN ₸ MDL HUF KGS CNY TRY KRW lei" at bounding box center [547, 235] width 114 height 70
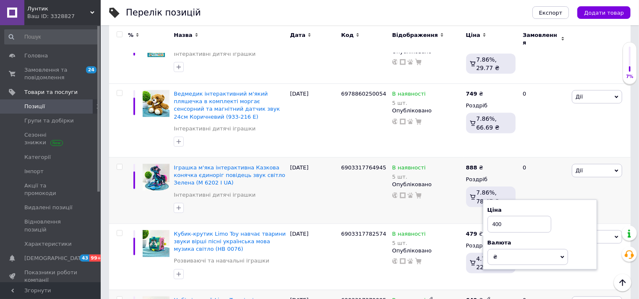
type input "400"
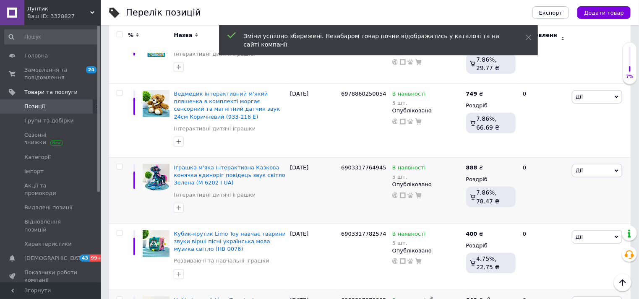
click at [492, 297] on div "649 ₴" at bounding box center [491, 301] width 50 height 8
click at [486, 297] on use at bounding box center [487, 299] width 5 height 5
drag, startPoint x: 515, startPoint y: 219, endPoint x: 482, endPoint y: 226, distance: 34.3
click at [482, 297] on span "649 ₴ Ціна 649 Валюта ₴ $ EUR CHF GBP ¥ PLN ₸ MDL HUF KGS CNY TRY KRW lei" at bounding box center [478, 301] width 25 height 8
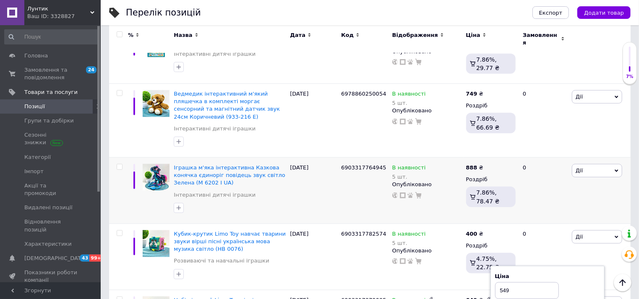
type input "549"
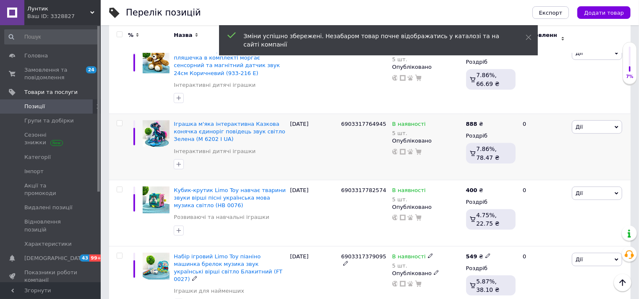
scroll to position [2470, 0]
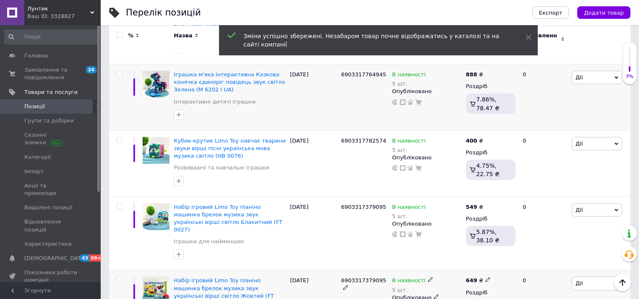
click at [485, 277] on icon at bounding box center [487, 279] width 5 height 5
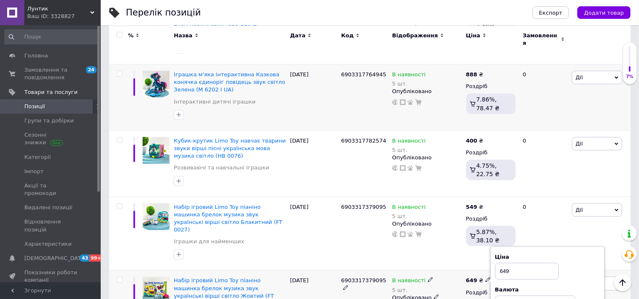
drag, startPoint x: 501, startPoint y: 195, endPoint x: 492, endPoint y: 198, distance: 10.1
click at [492, 247] on div "Ціна 649 Валюта ₴ $ EUR CHF GBP ¥ PLN ₸ MDL HUF KGS CNY TRY KRW lei" at bounding box center [547, 282] width 114 height 70
type input "549"
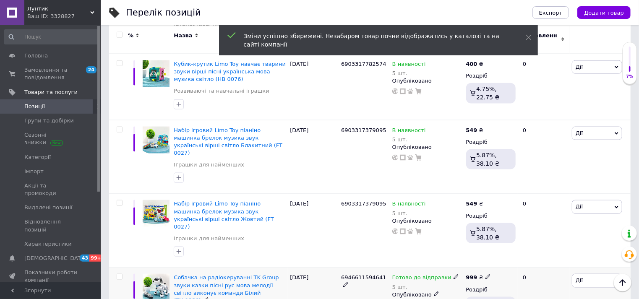
scroll to position [2563, 0]
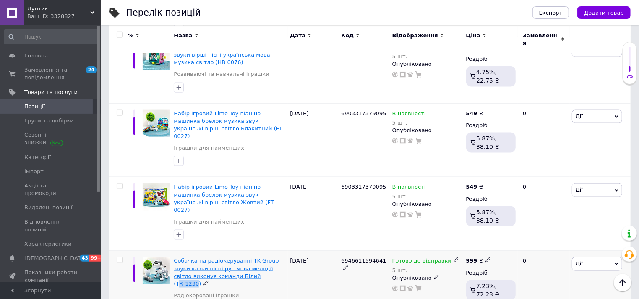
drag, startPoint x: 215, startPoint y: 190, endPoint x: 233, endPoint y: 191, distance: 17.6
drag, startPoint x: 214, startPoint y: 190, endPoint x: 233, endPoint y: 192, distance: 18.9
copy span "ТК-1230"
click at [485, 258] on icon at bounding box center [487, 260] width 5 height 5
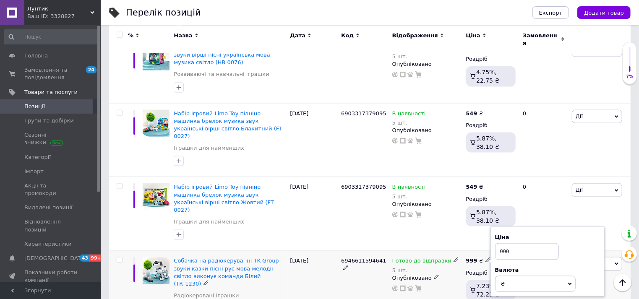
drag, startPoint x: 509, startPoint y: 162, endPoint x: 485, endPoint y: 163, distance: 23.9
type input "888"
click at [443, 251] on div "Готово до відправки 5 шт. Опубліковано" at bounding box center [427, 288] width 74 height 74
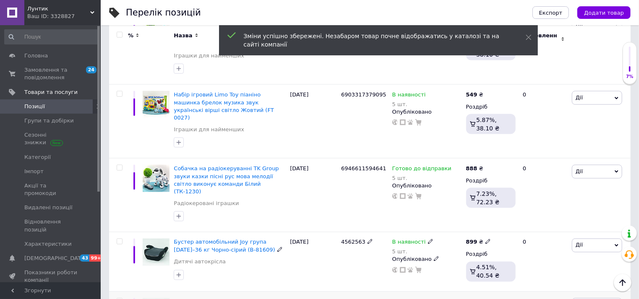
scroll to position [2657, 0]
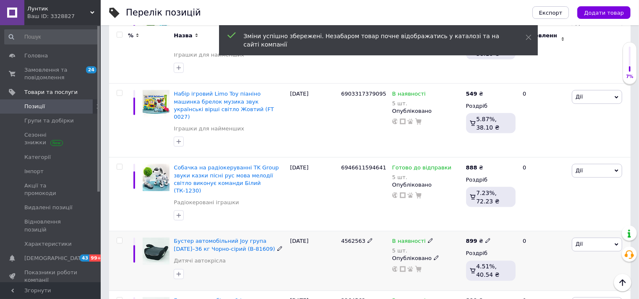
click at [485, 239] on use at bounding box center [487, 241] width 5 height 5
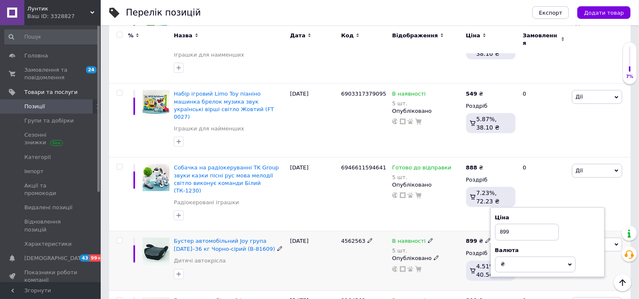
drag, startPoint x: 514, startPoint y: 141, endPoint x: 496, endPoint y: 142, distance: 18.1
click at [496, 224] on input "899" at bounding box center [527, 232] width 64 height 17
type input "777"
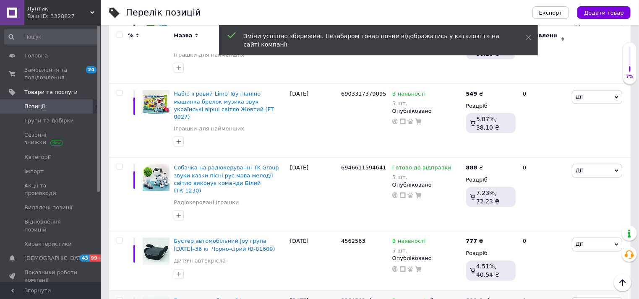
click at [481, 297] on div "899 ₴" at bounding box center [478, 301] width 25 height 8
click at [485, 298] on icon at bounding box center [487, 300] width 5 height 5
drag, startPoint x: 507, startPoint y: 198, endPoint x: 495, endPoint y: 204, distance: 13.1
click at [495, 284] on div "899" at bounding box center [527, 292] width 64 height 17
type input "777"
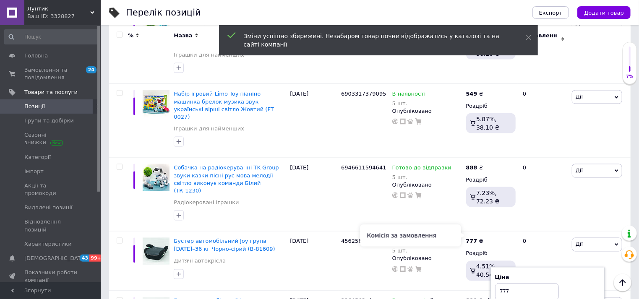
click at [453, 242] on div "Комісія за замовлення" at bounding box center [410, 236] width 101 height 22
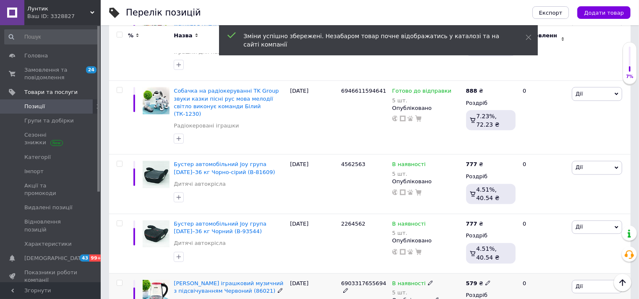
scroll to position [2750, 0]
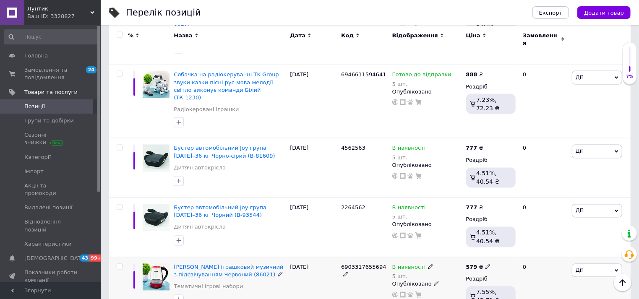
click at [485, 264] on icon at bounding box center [487, 266] width 5 height 5
drag, startPoint x: 505, startPoint y: 165, endPoint x: 498, endPoint y: 167, distance: 6.6
click at [498, 250] on input "579" at bounding box center [527, 258] width 64 height 17
type input "479"
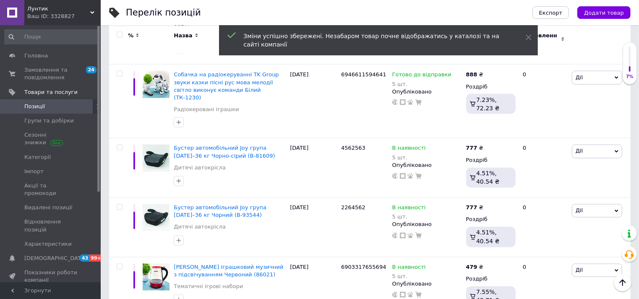
drag, startPoint x: 521, startPoint y: 214, endPoint x: 499, endPoint y: 224, distance: 24.1
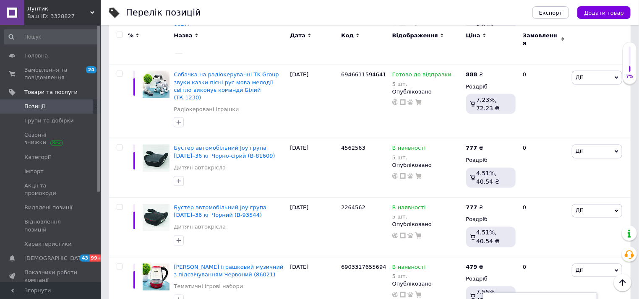
type input "425"
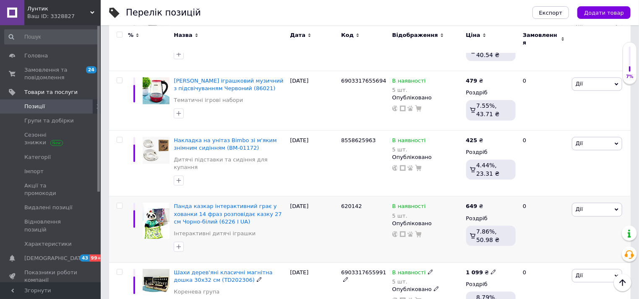
scroll to position [2983, 0]
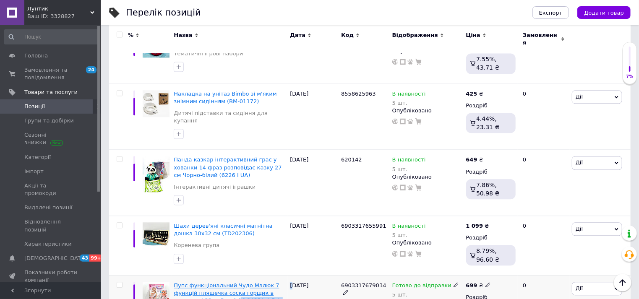
drag, startPoint x: 294, startPoint y: 195, endPoint x: 231, endPoint y: 199, distance: 63.1
drag, startPoint x: 228, startPoint y: 198, endPoint x: 278, endPoint y: 195, distance: 50.0
copy span "(YL2435A-A-B-I-DM)"
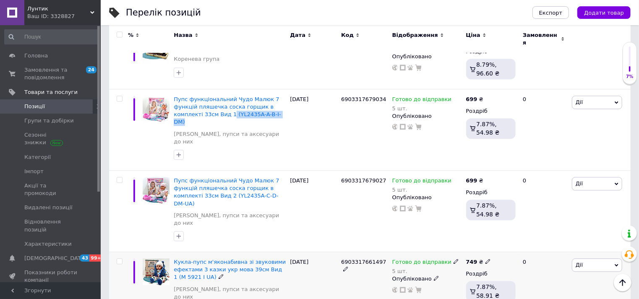
scroll to position [3216, 0]
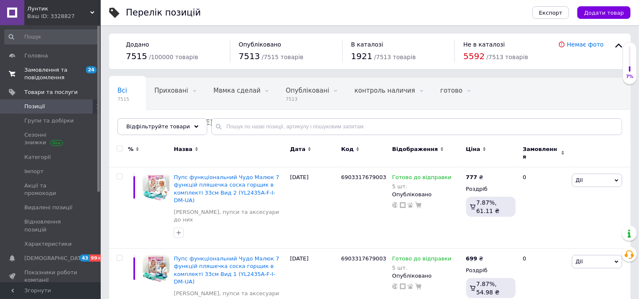
click at [42, 65] on link "Замовлення та повідомлення 24 0" at bounding box center [51, 74] width 103 height 22
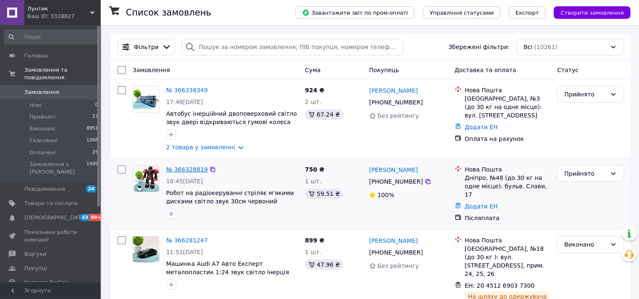
click at [172, 166] on link "№ 366328819" at bounding box center [187, 169] width 42 height 7
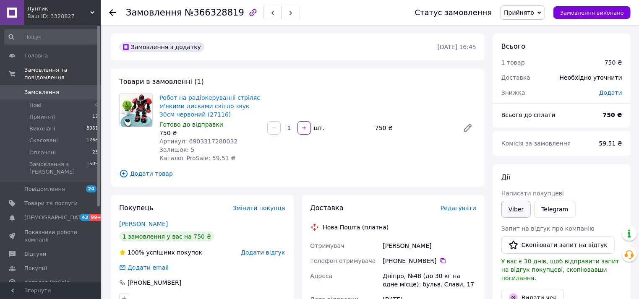
click at [517, 211] on link "Viber" at bounding box center [515, 209] width 29 height 17
click at [109, 8] on div at bounding box center [112, 12] width 7 height 8
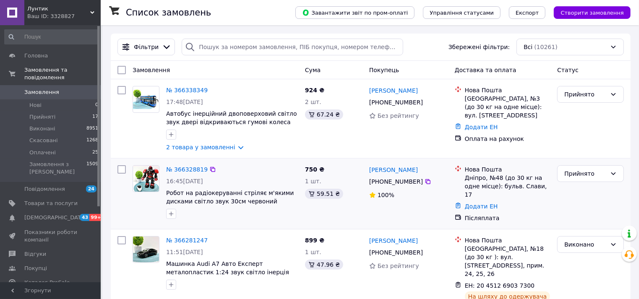
scroll to position [47, 0]
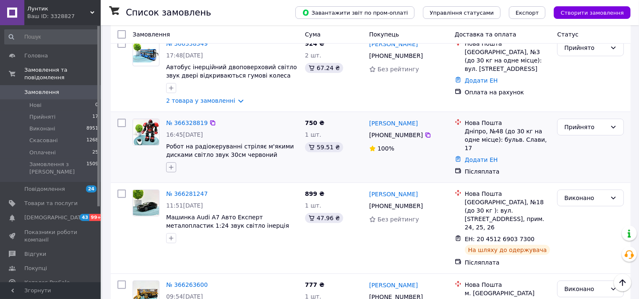
click at [171, 168] on icon "button" at bounding box center [171, 167] width 5 height 5
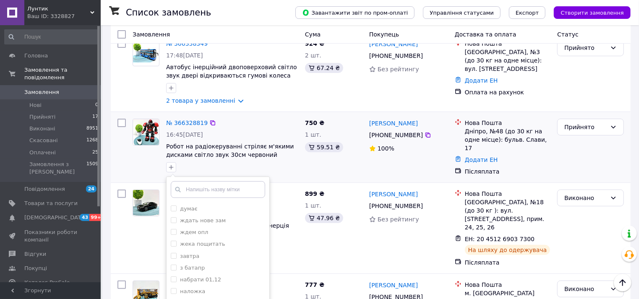
scroll to position [93, 0]
click at [214, 257] on div "написав" at bounding box center [218, 257] width 94 height 8
checkbox input "true"
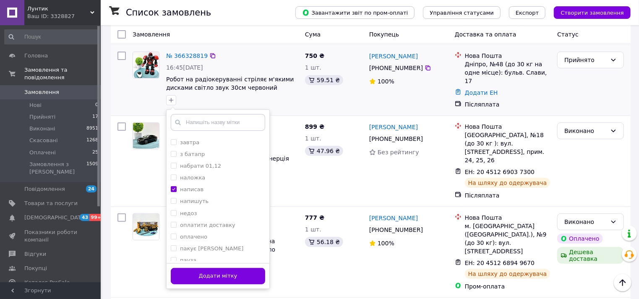
scroll to position [140, 0]
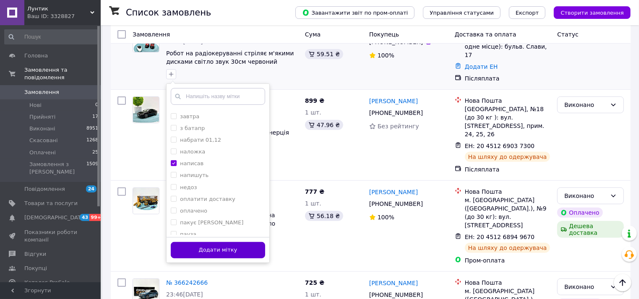
click at [252, 246] on button "Додати мітку" at bounding box center [218, 250] width 94 height 16
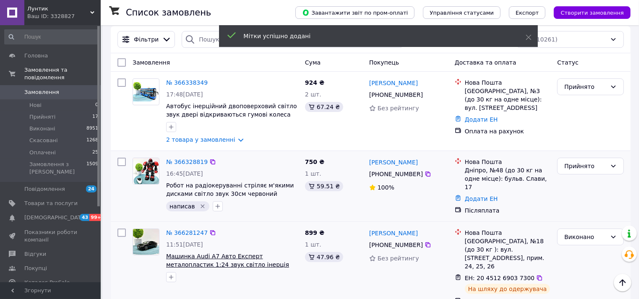
scroll to position [0, 0]
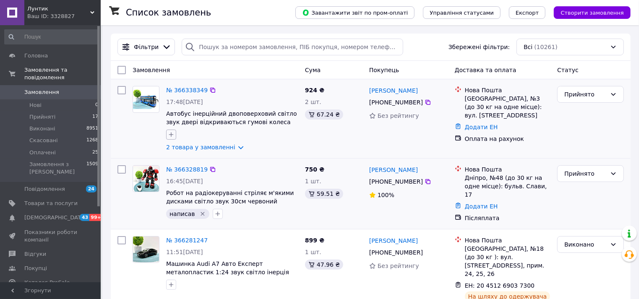
click at [169, 133] on icon "button" at bounding box center [171, 134] width 7 height 7
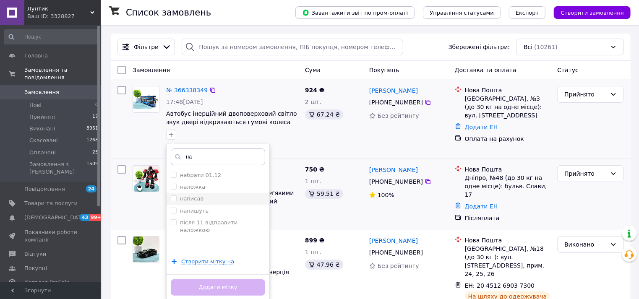
type input "на"
click at [200, 203] on li "написав" at bounding box center [218, 199] width 103 height 12
checkbox input "true"
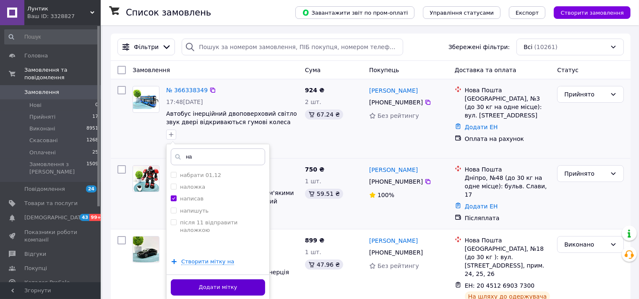
click at [207, 284] on button "Додати мітку" at bounding box center [218, 287] width 94 height 16
